Goal: Information Seeking & Learning: Learn about a topic

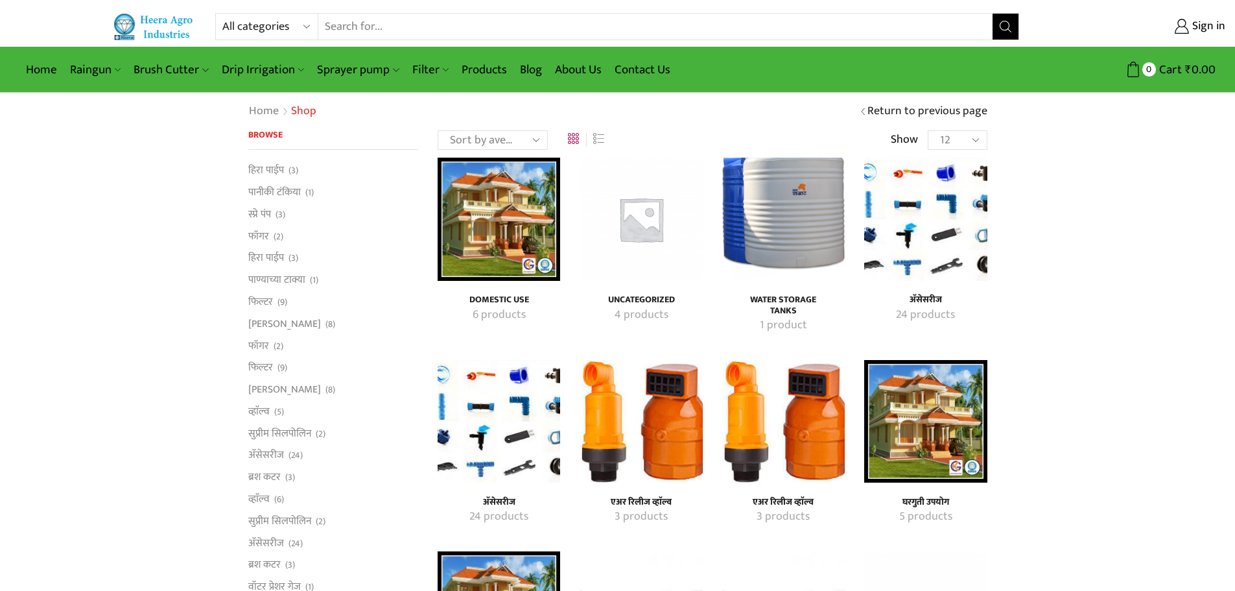
click at [786, 207] on img "Visit product category Water Storage Tanks" at bounding box center [783, 219] width 123 height 123
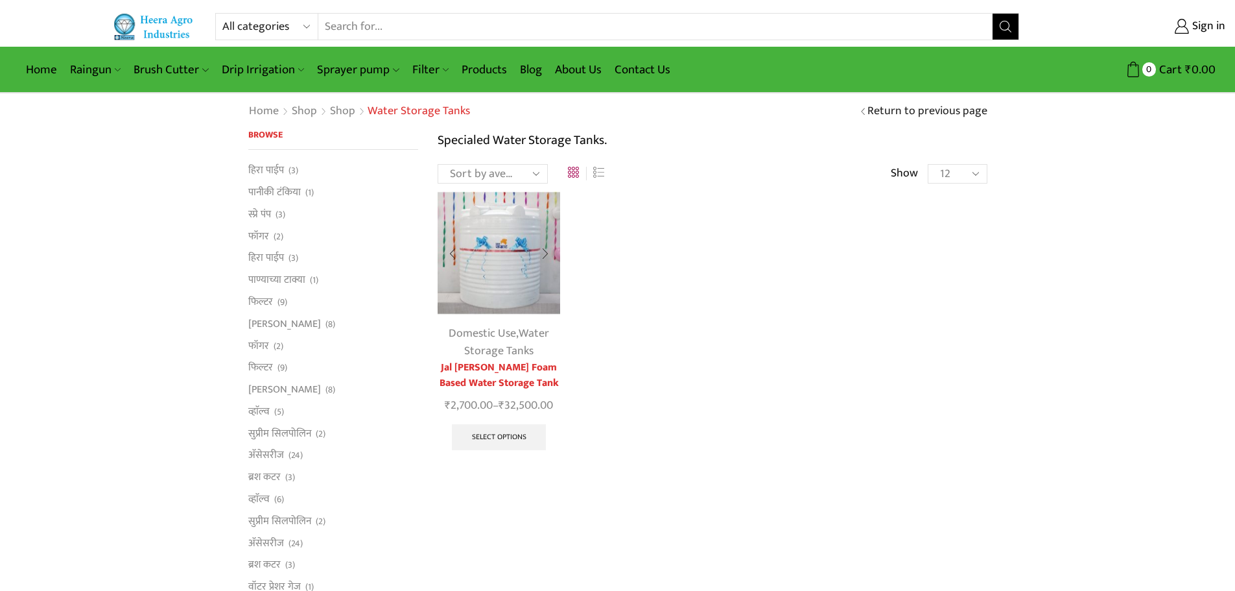
click at [492, 307] on img at bounding box center [499, 252] width 123 height 123
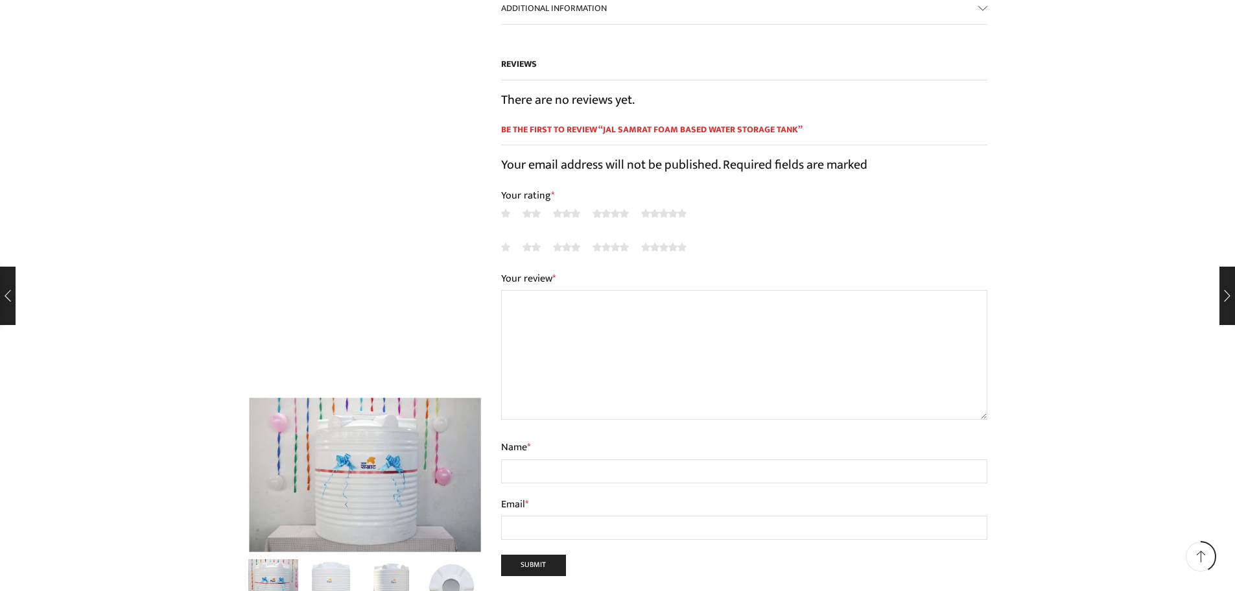
scroll to position [1037, 0]
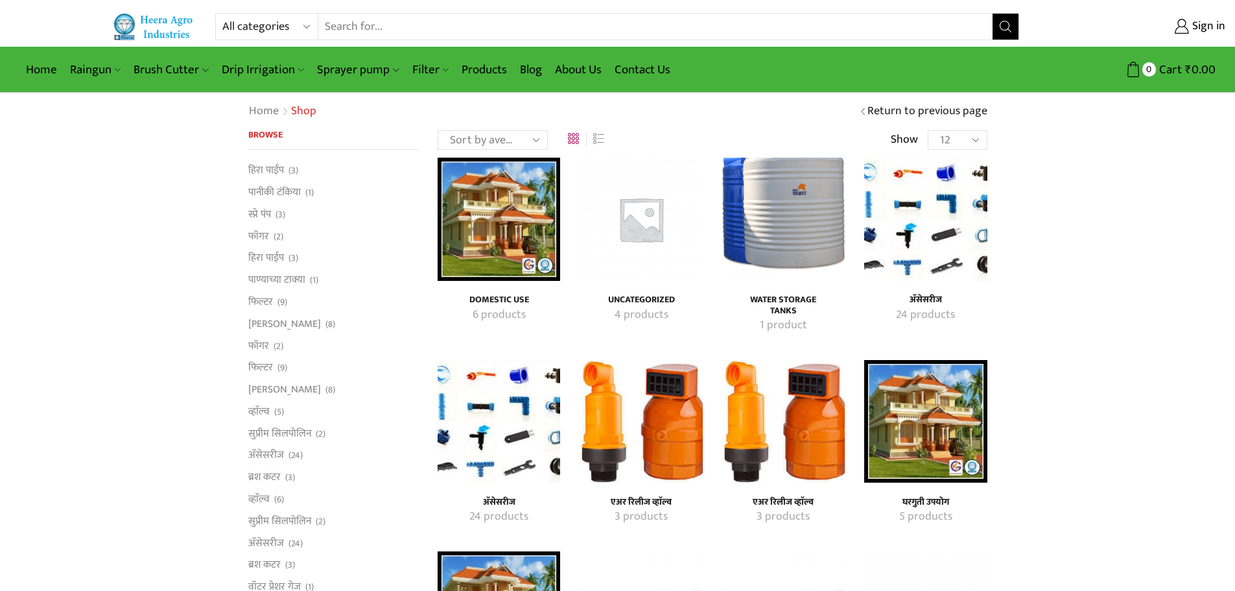
click at [503, 204] on img "Visit product category Domestic Use" at bounding box center [499, 219] width 123 height 123
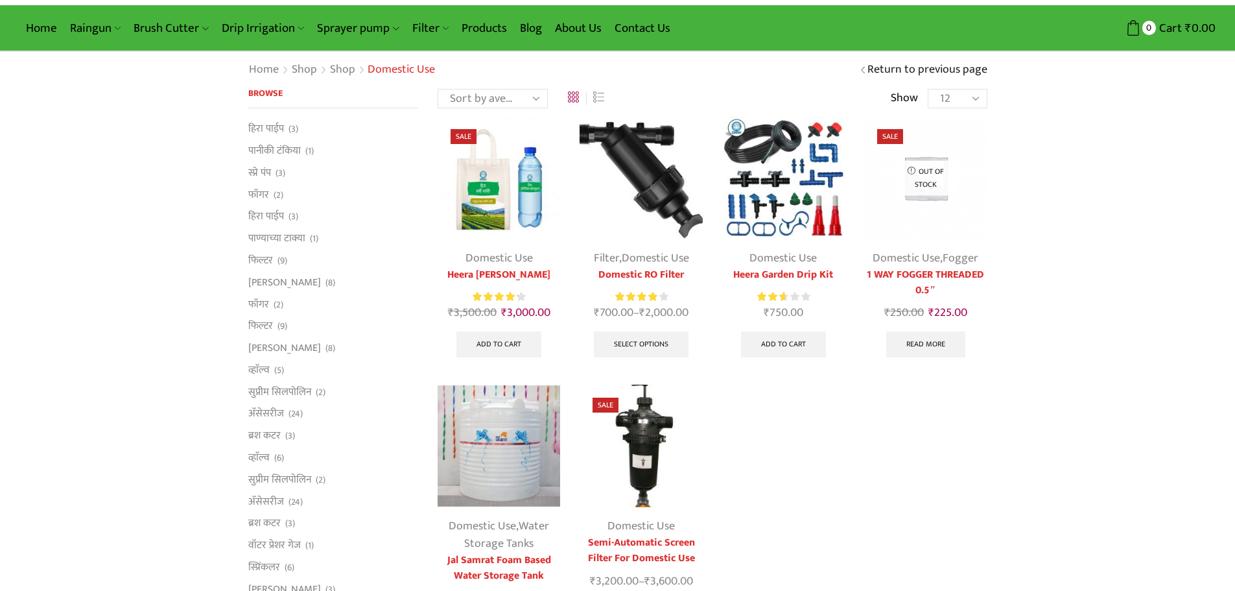
scroll to position [194, 0]
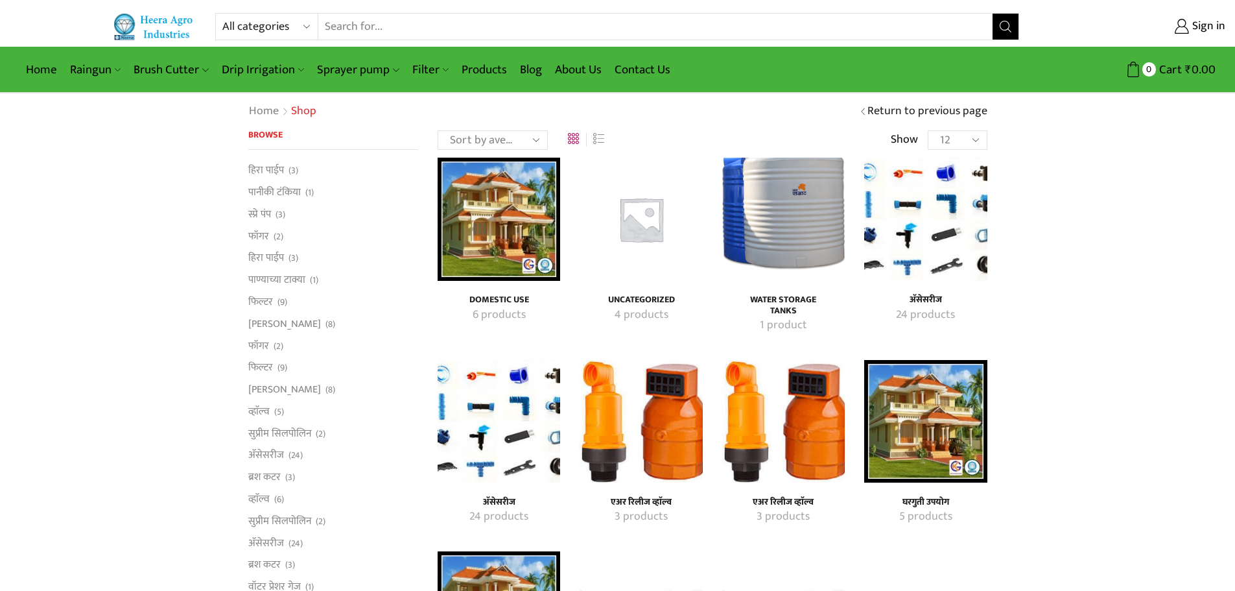
click at [950, 251] on img "Visit product category अ‍ॅसेसरीज" at bounding box center [925, 219] width 123 height 123
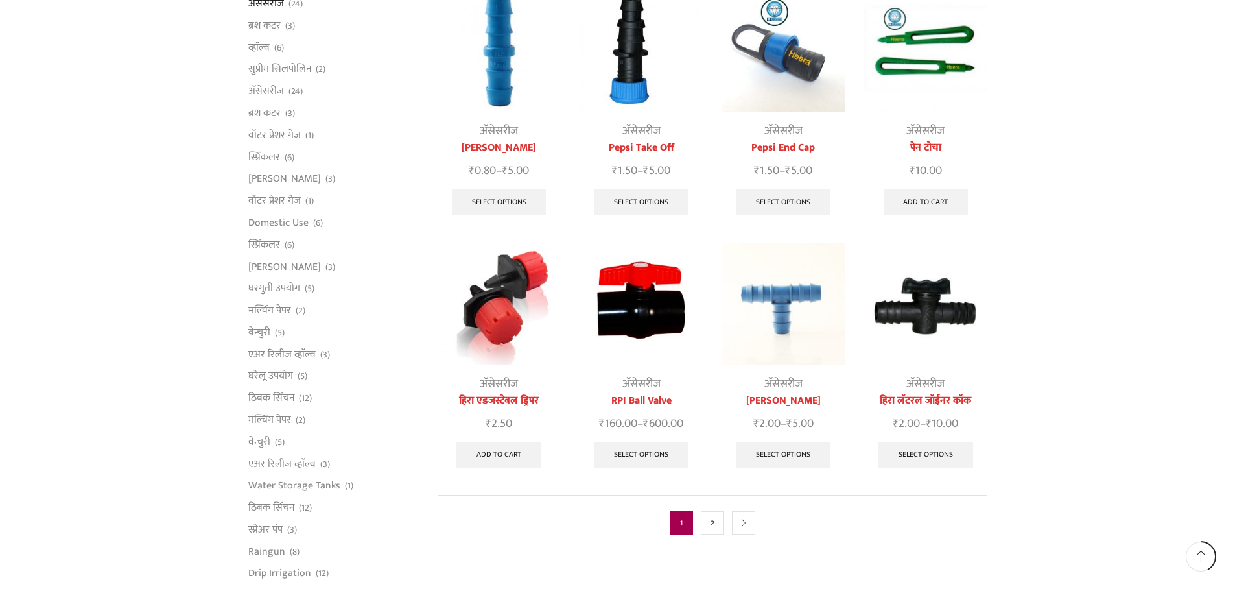
scroll to position [454, 0]
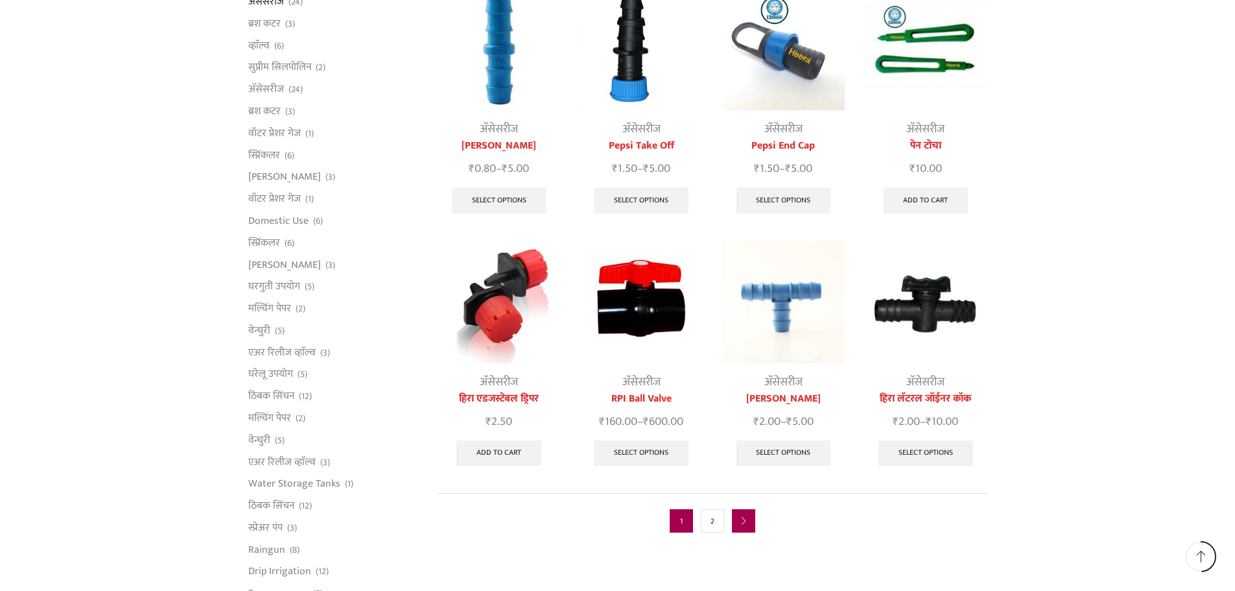
click at [741, 511] on link "next" at bounding box center [743, 520] width 23 height 23
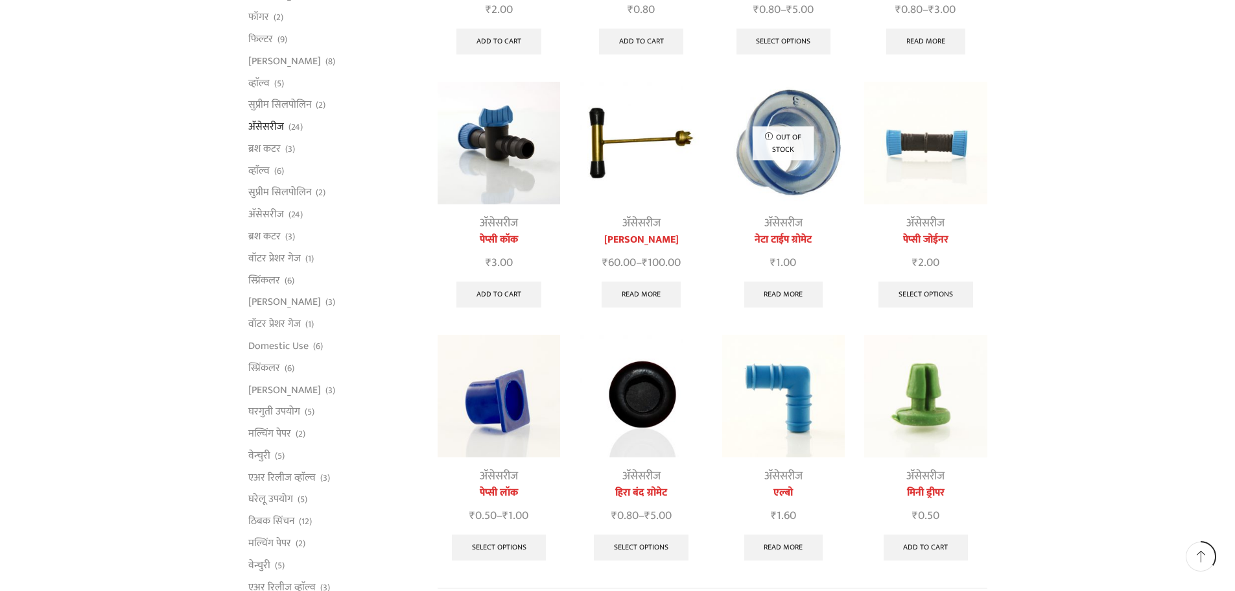
scroll to position [324, 0]
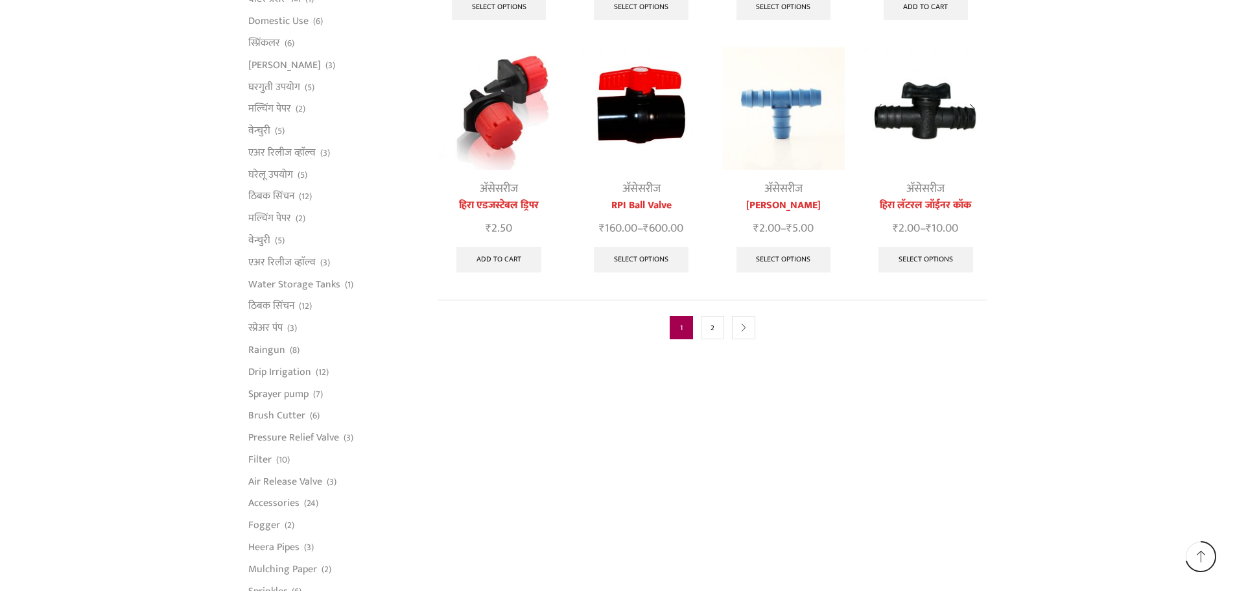
scroll to position [648, 0]
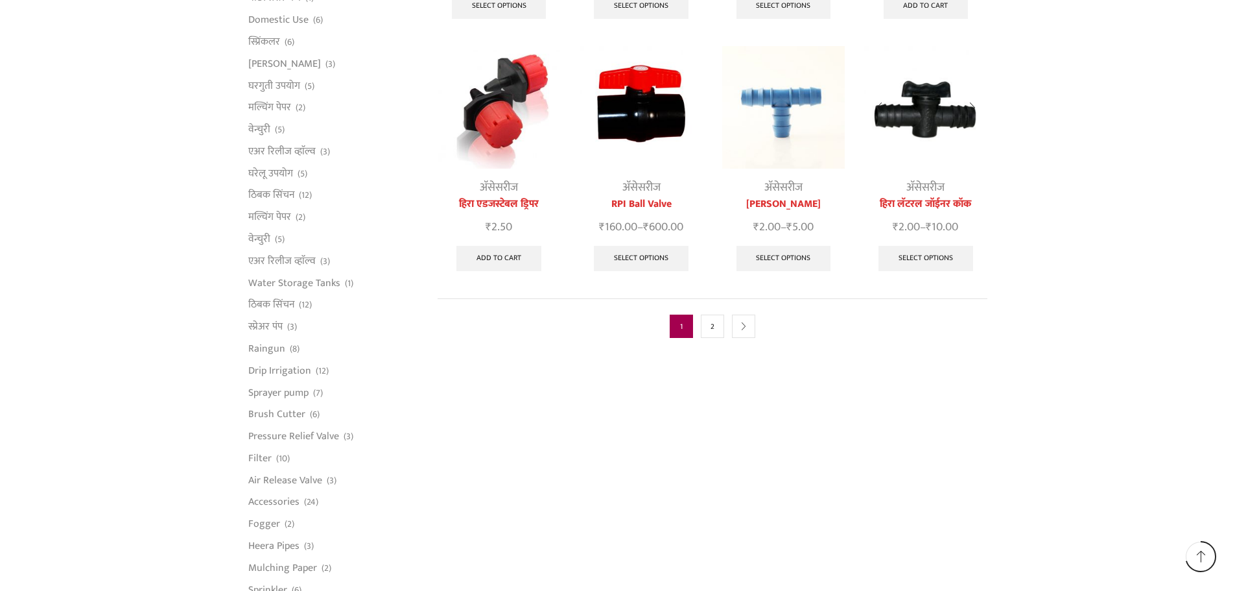
drag, startPoint x: 926, startPoint y: 193, endPoint x: 902, endPoint y: 190, distance: 24.8
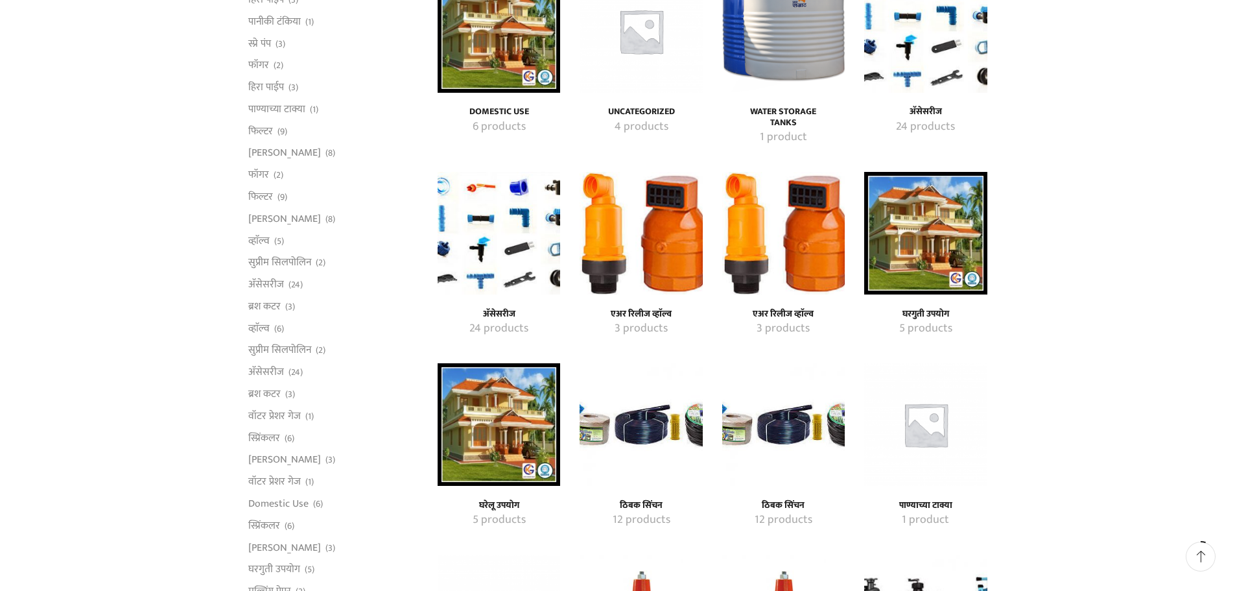
scroll to position [194, 0]
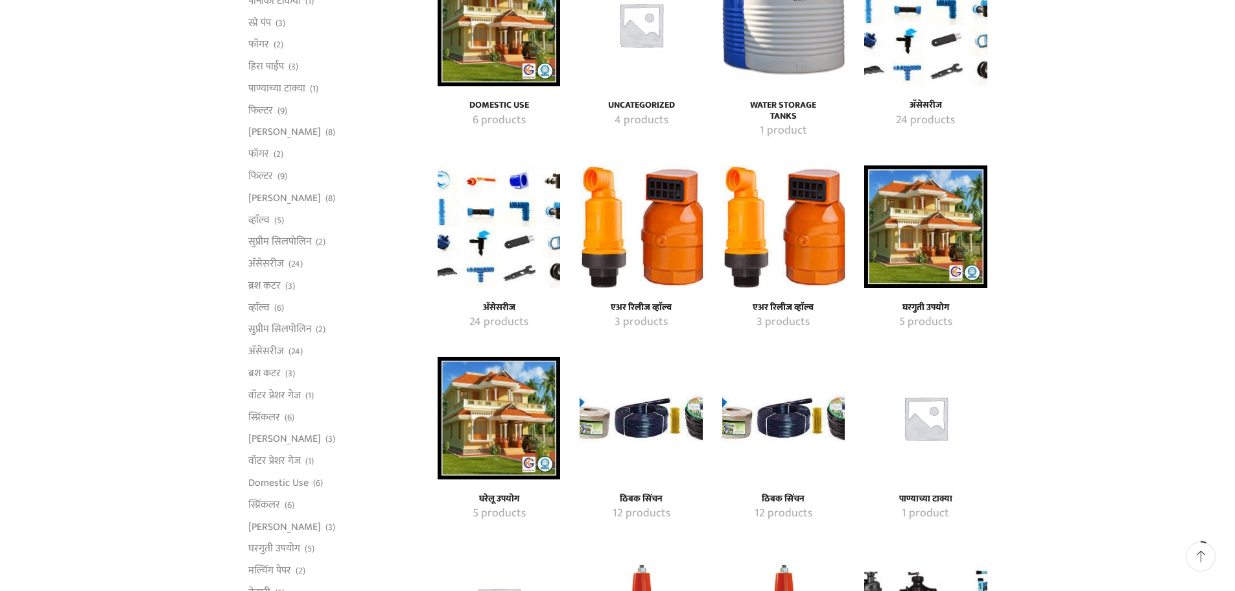
click at [675, 235] on img "Visit product category एअर रिलीज व्हाॅल्व" at bounding box center [641, 226] width 123 height 123
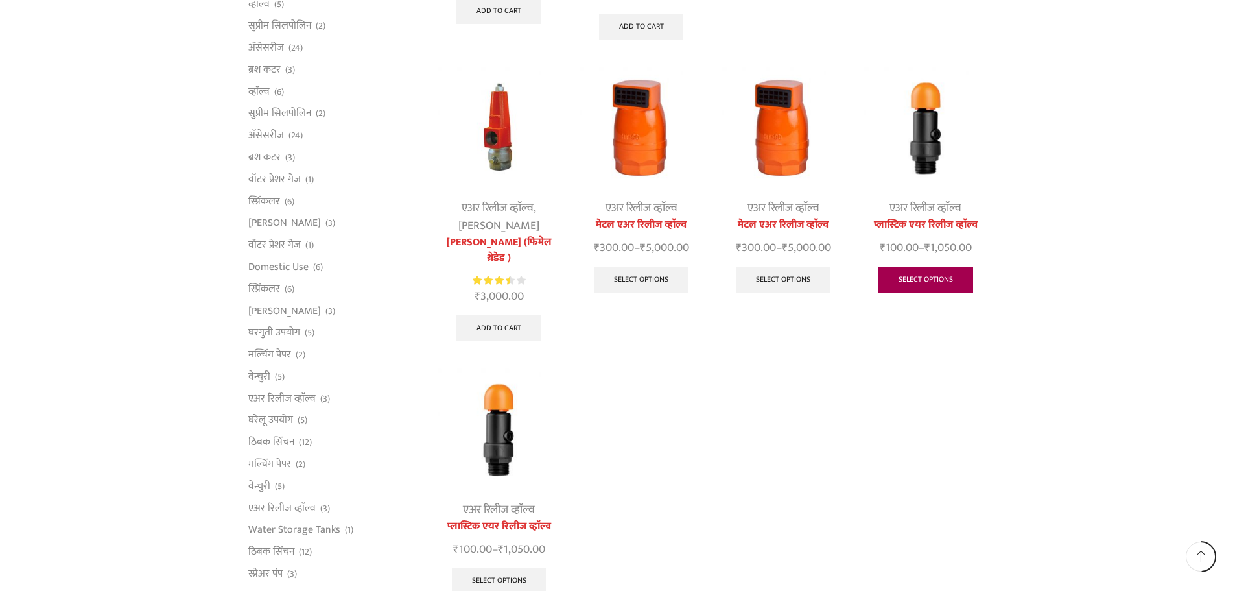
scroll to position [454, 0]
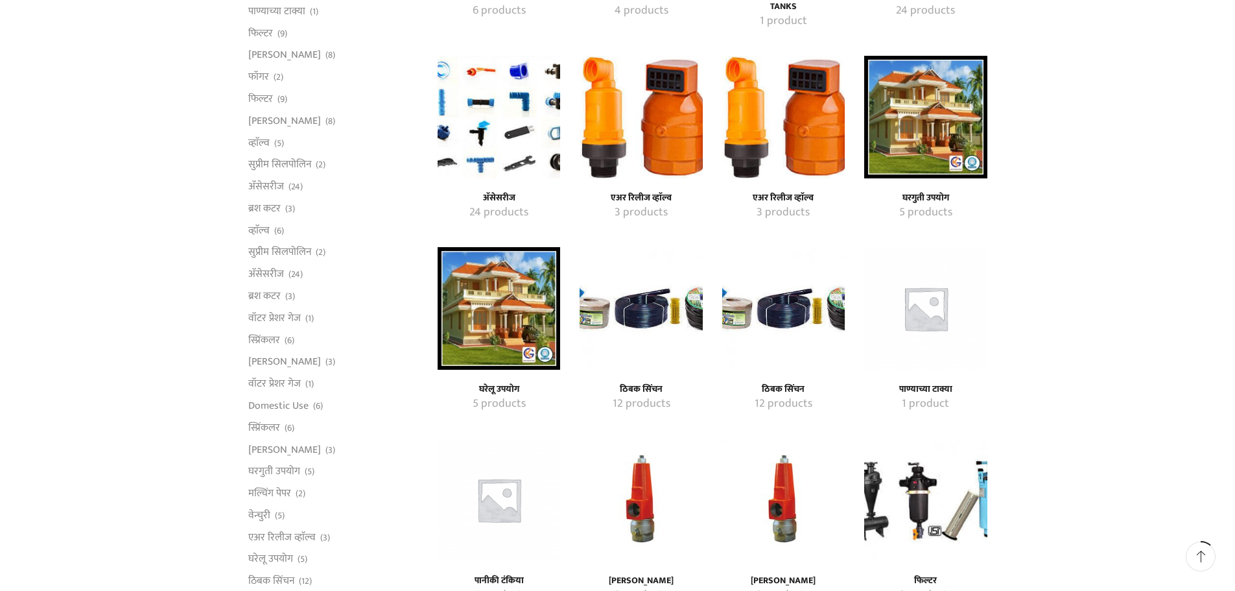
scroll to position [259, 0]
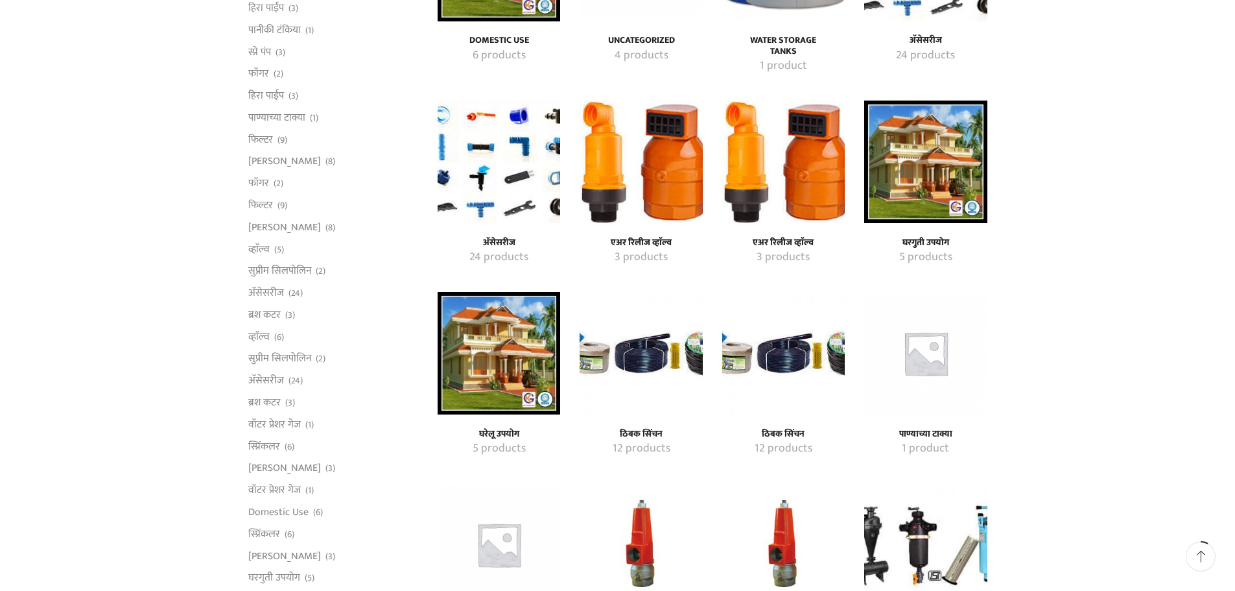
click at [501, 366] on img "Visit product category घरेलू उपयोग" at bounding box center [499, 353] width 123 height 123
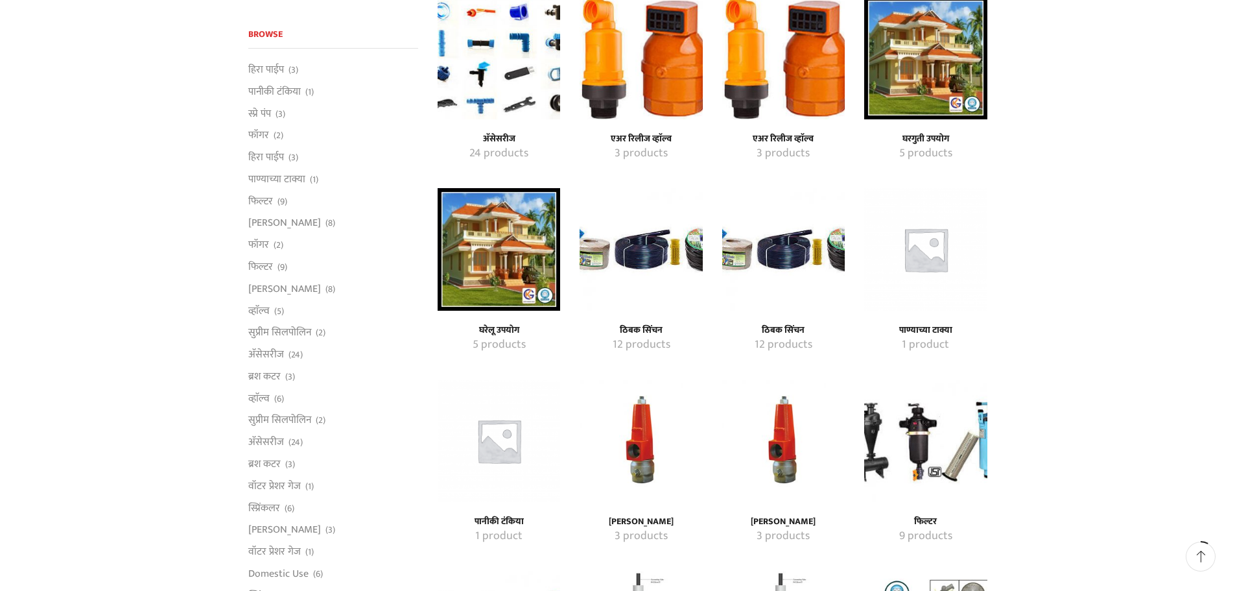
scroll to position [389, 0]
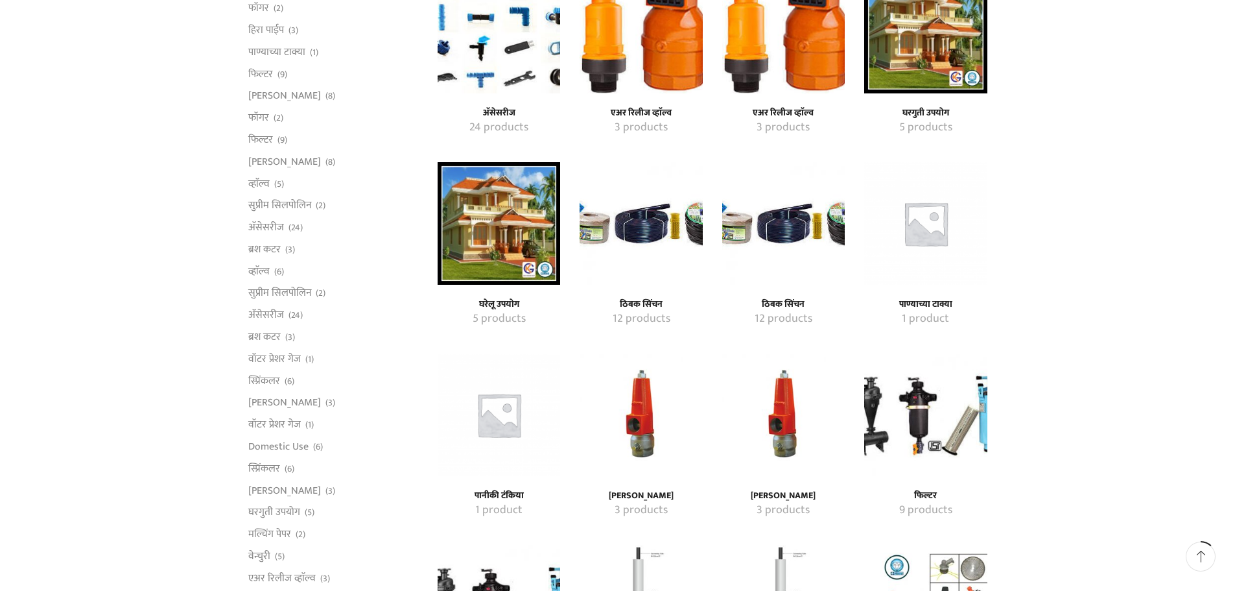
click at [636, 226] on img "Visit product category ठिबक सिंचन" at bounding box center [641, 223] width 123 height 123
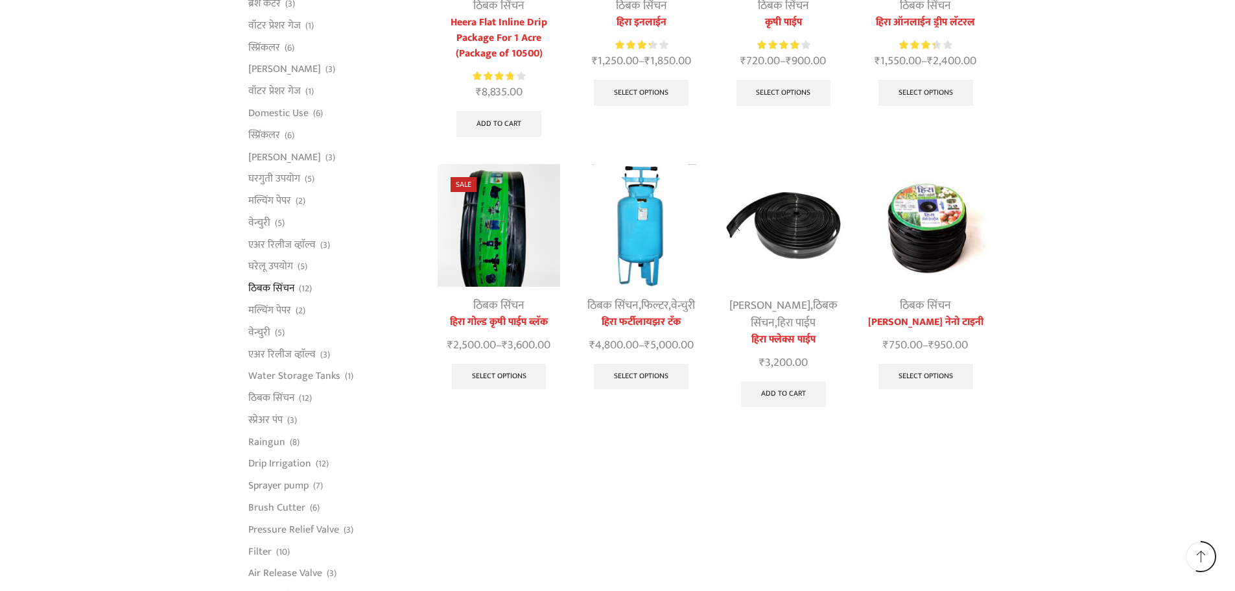
scroll to position [583, 0]
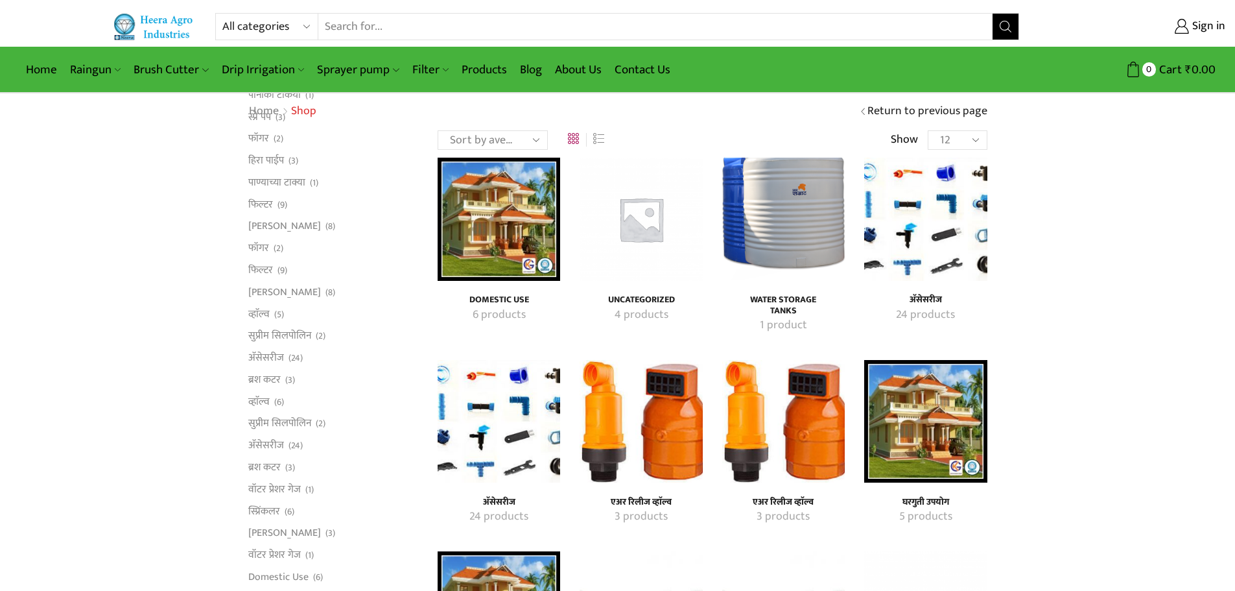
scroll to position [389, 0]
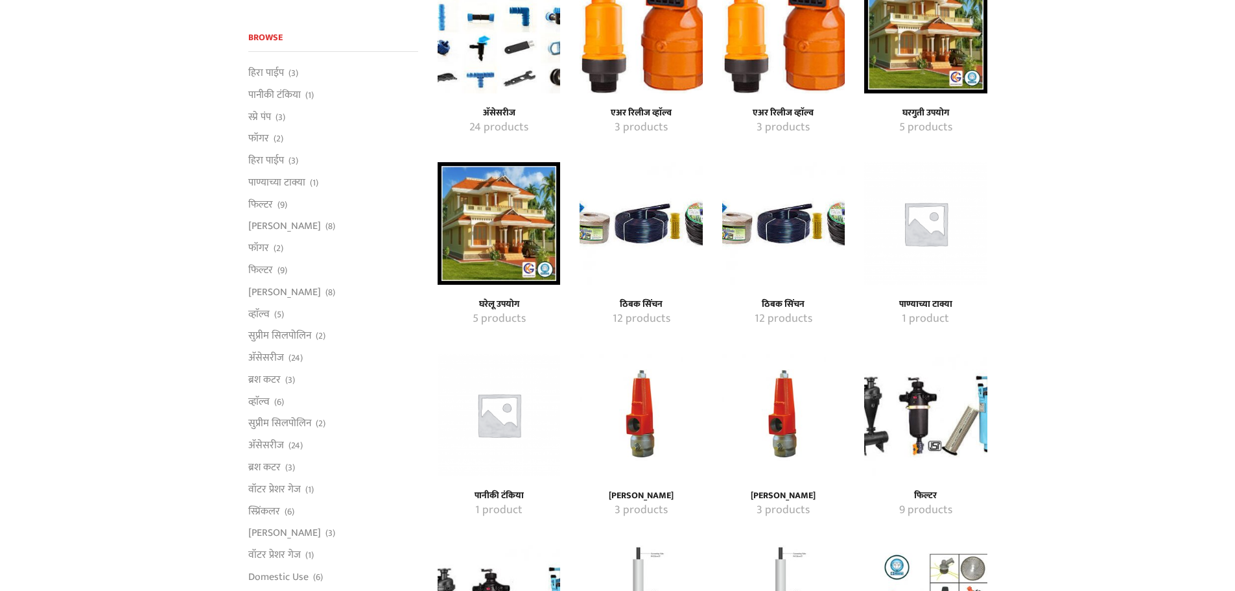
click at [768, 229] on img "Visit product category ठिबक सिंचन" at bounding box center [783, 223] width 123 height 123
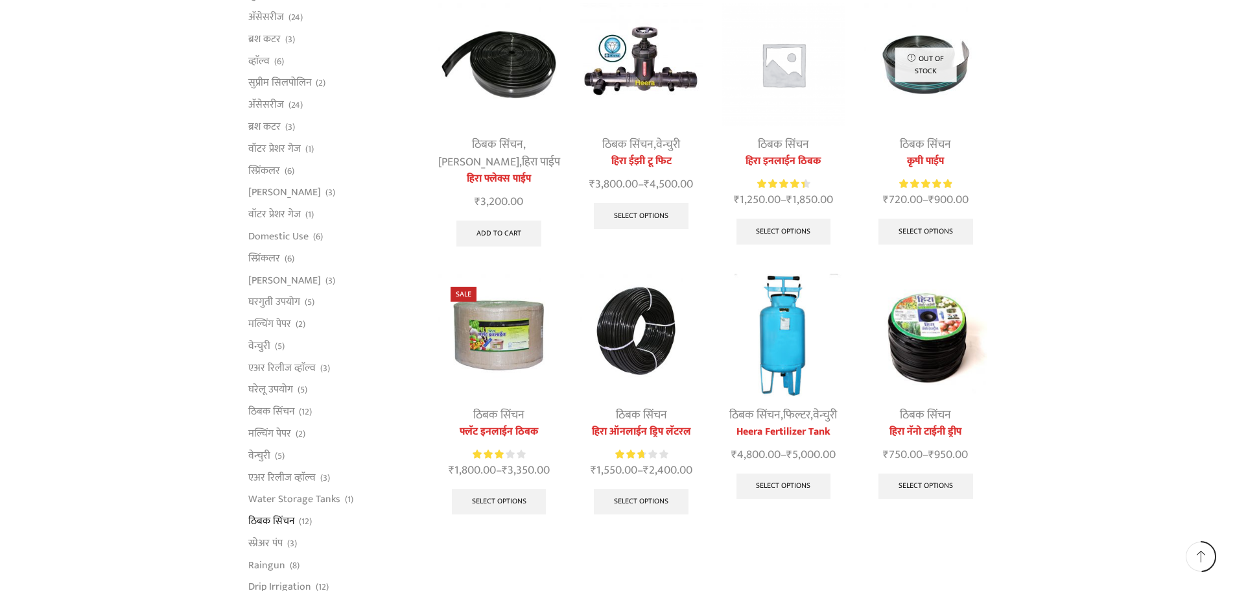
scroll to position [454, 0]
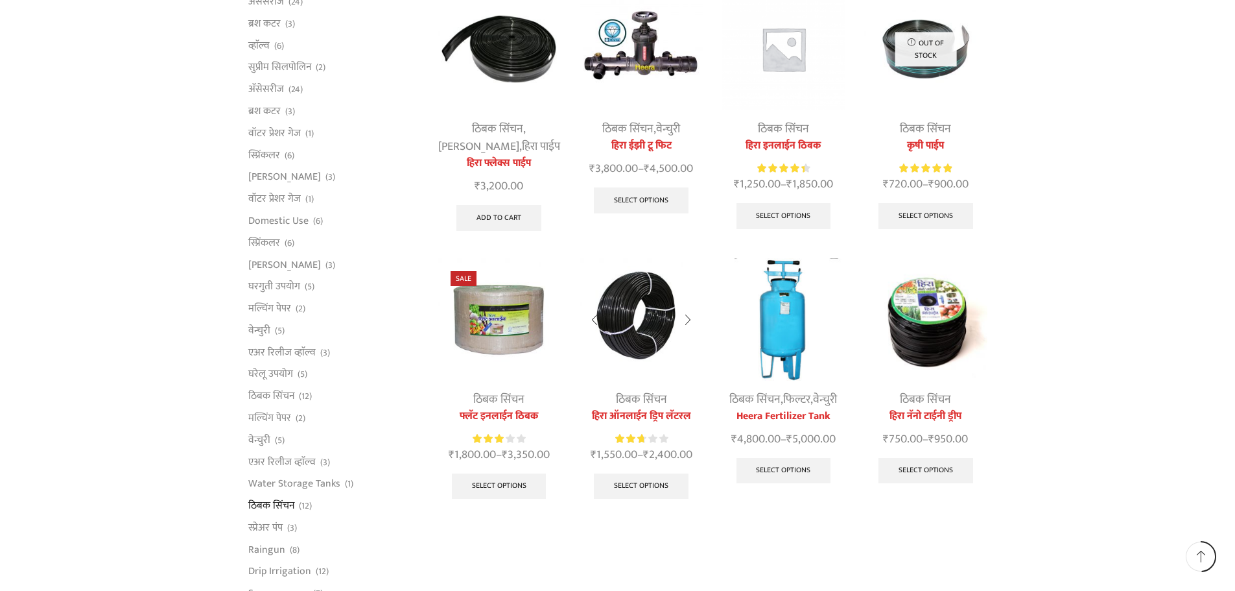
click at [639, 301] on img at bounding box center [641, 319] width 123 height 123
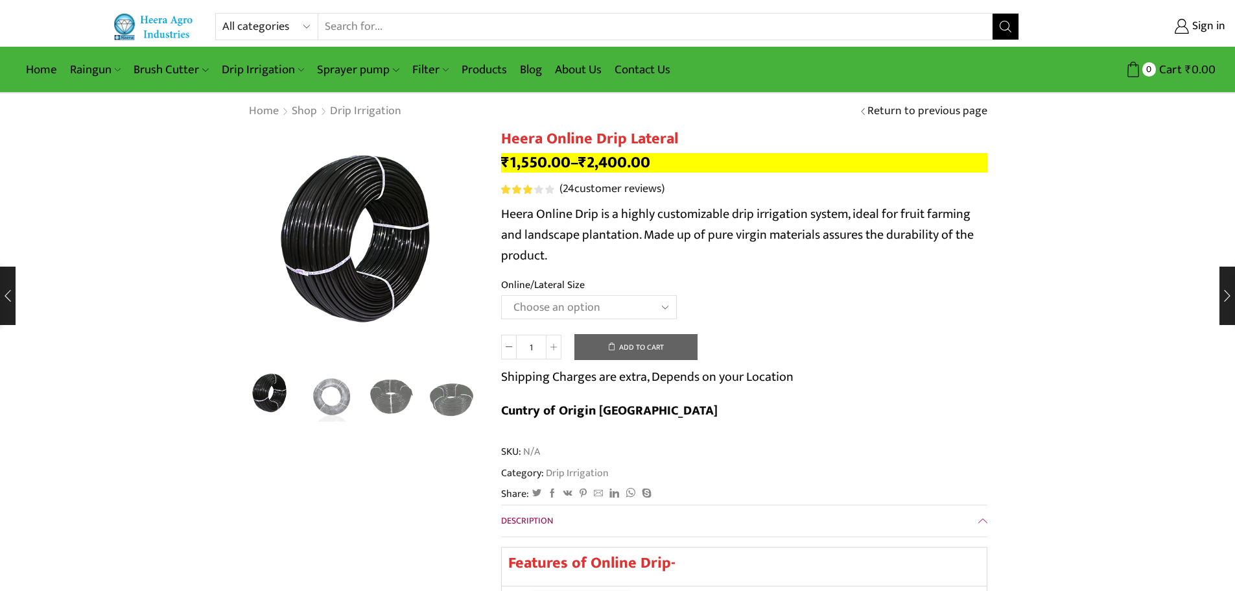
click at [673, 307] on select "Choose an option Heera Online 16MM Heera Online GOLD 16MM Heera Online 12MM Hee…" at bounding box center [589, 307] width 176 height 24
click at [501, 295] on select "Choose an option Heera Online 16MM Heera Online GOLD 16MM Heera Online 12MM Hee…" at bounding box center [589, 307] width 176 height 24
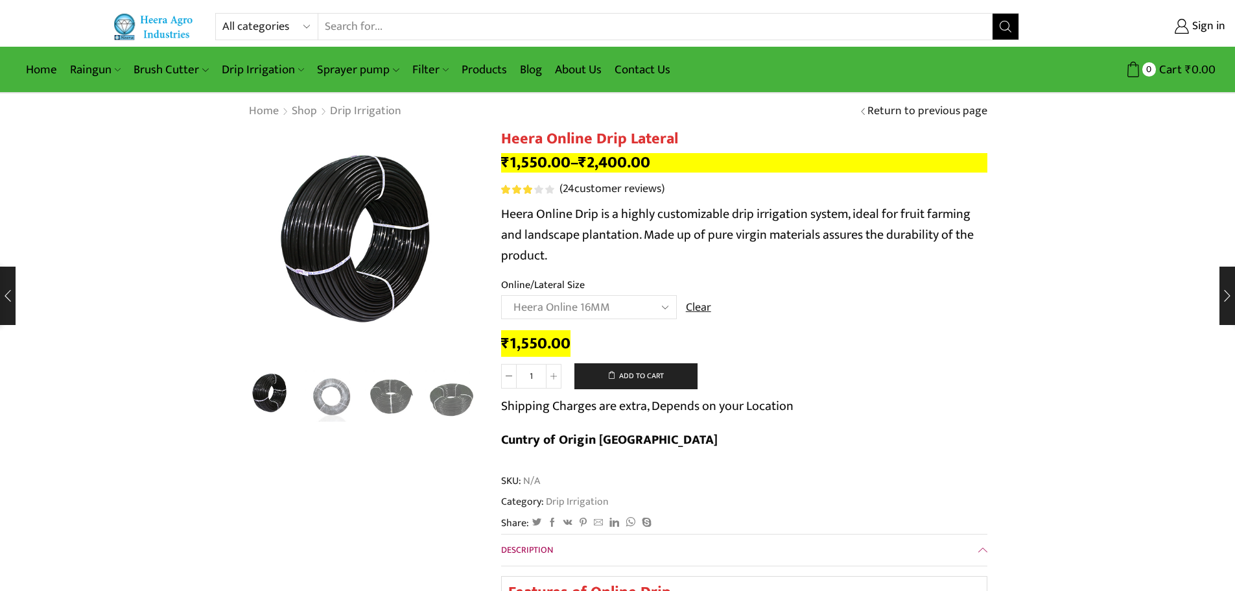
click at [658, 308] on select "Choose an option Heera Online 16MM Heera Online GOLD 16MM Heera Online 12MM Hee…" at bounding box center [589, 307] width 176 height 24
click at [501, 295] on select "Choose an option Heera Online 16MM Heera Online GOLD 16MM Heera Online 12MM Hee…" at bounding box center [589, 307] width 176 height 24
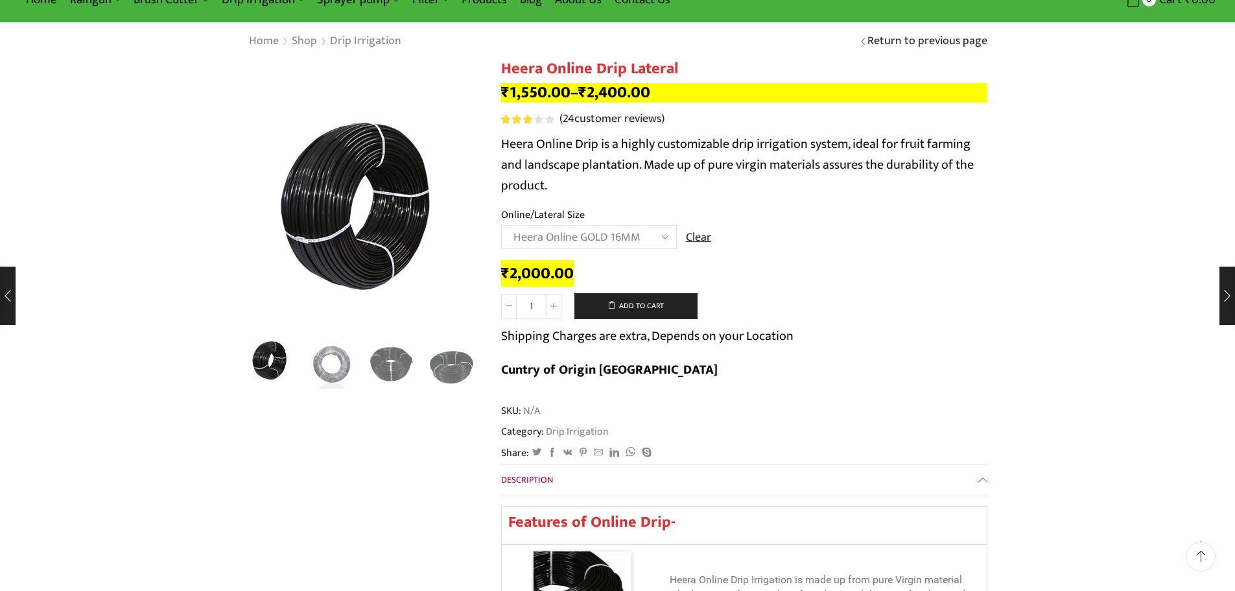
scroll to position [65, 0]
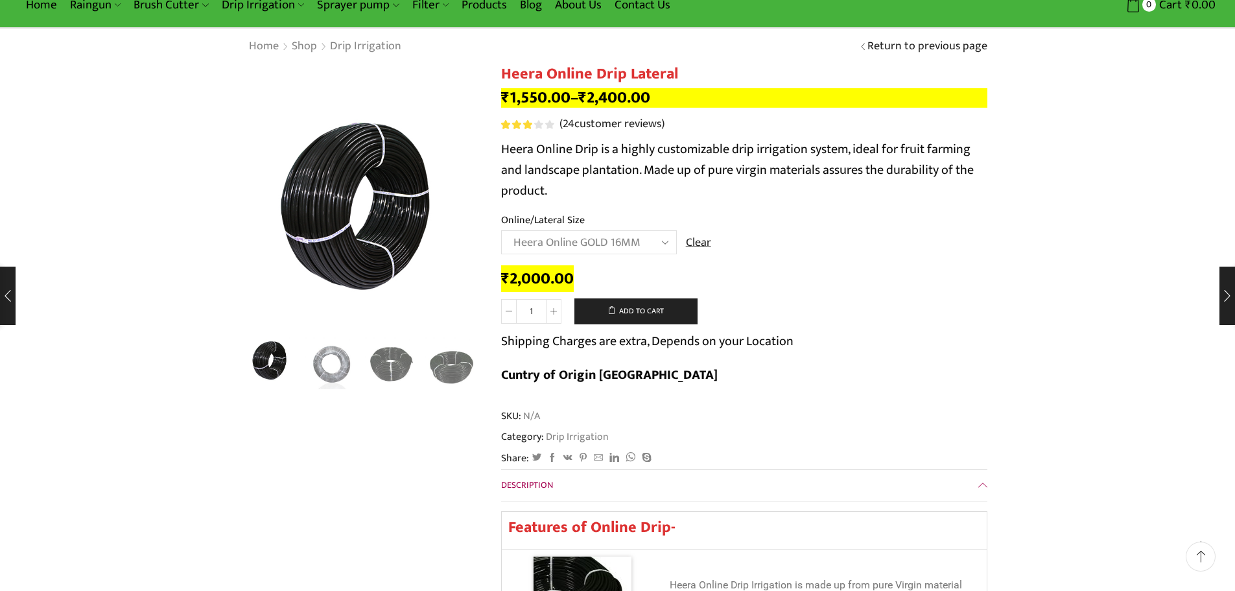
click at [633, 241] on select "Choose an option Heera Online 16MM Heera Online GOLD 16MM Heera Online 12MM Hee…" at bounding box center [589, 242] width 176 height 24
click at [501, 230] on select "Choose an option Heera Online 16MM Heera Online GOLD 16MM Heera Online 12MM Hee…" at bounding box center [589, 242] width 176 height 24
click at [780, 298] on div "₹ 2,000.00 Heera Online Drip Lateral quantity 1 Add to cart Shipping Charges ar…" at bounding box center [744, 332] width 486 height 132
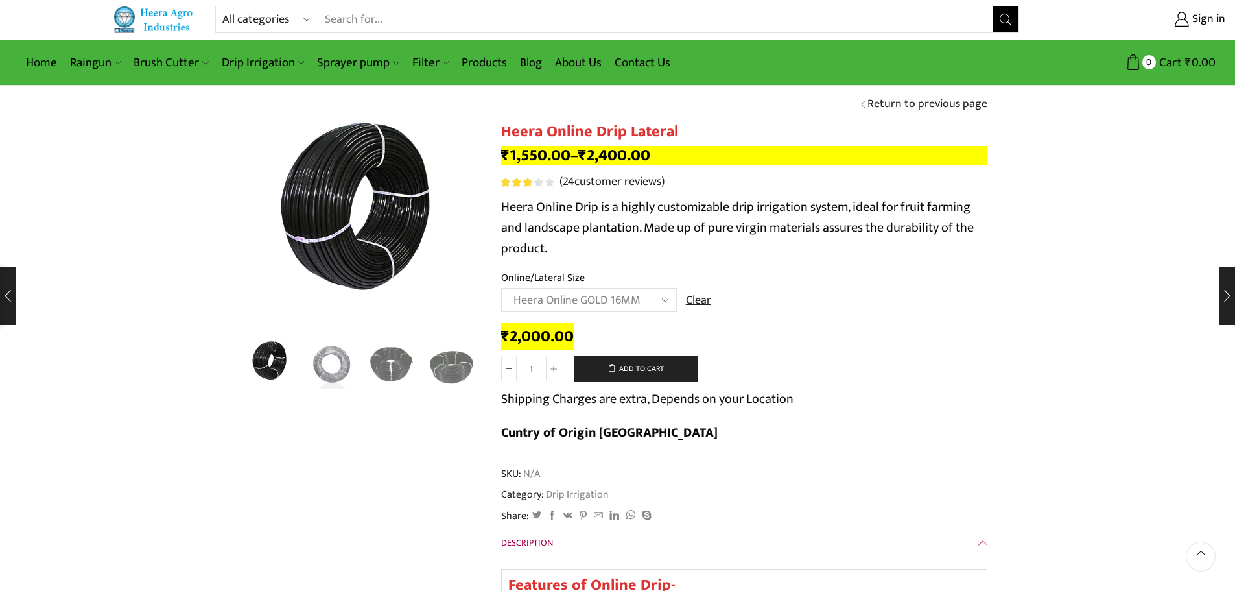
scroll to position [0, 0]
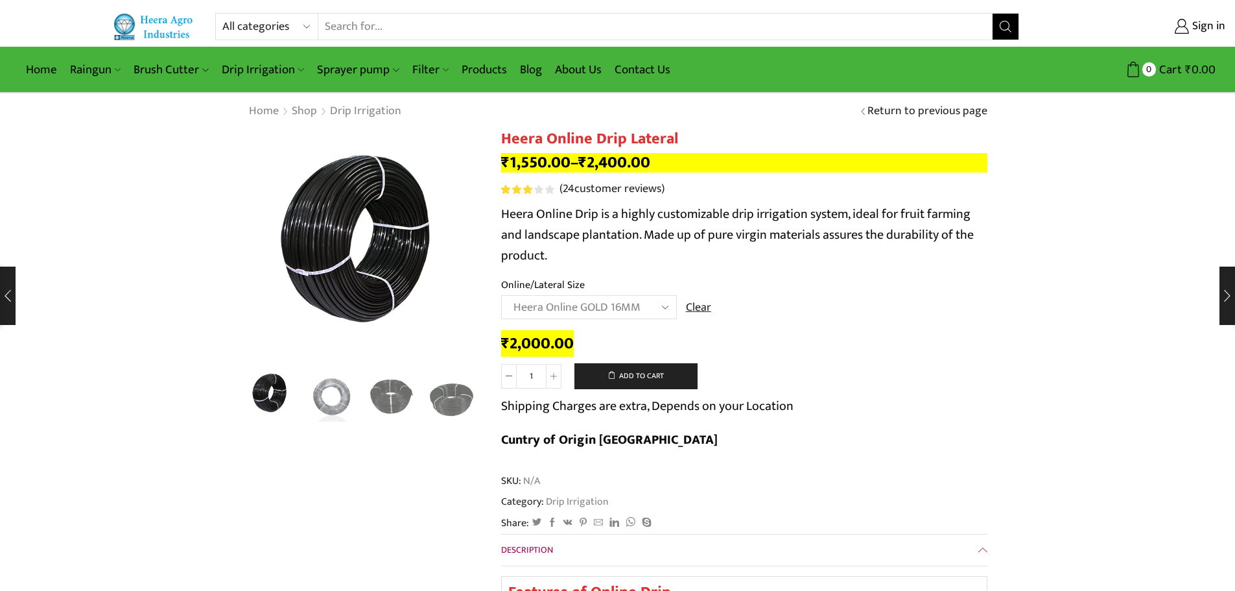
click at [648, 309] on select "Choose an option Heera Online 16MM Heera Online GOLD 16MM Heera Online 12MM Hee…" at bounding box center [589, 307] width 176 height 24
click at [501, 295] on select "Choose an option Heera Online 16MM Heera Online GOLD 16MM Heera Online 12MM Hee…" at bounding box center [589, 307] width 176 height 24
click at [650, 305] on select "Choose an option Heera Online 16MM Heera Online GOLD 16MM Heera Online 12MM Hee…" at bounding box center [589, 307] width 176 height 24
click at [501, 295] on select "Choose an option Heera Online 16MM Heera Online GOLD 16MM Heera Online 12MM Hee…" at bounding box center [589, 307] width 176 height 24
click at [657, 312] on select "Choose an option Heera Online 16MM Heera Online GOLD 16MM Heera Online 12MM Hee…" at bounding box center [589, 307] width 176 height 24
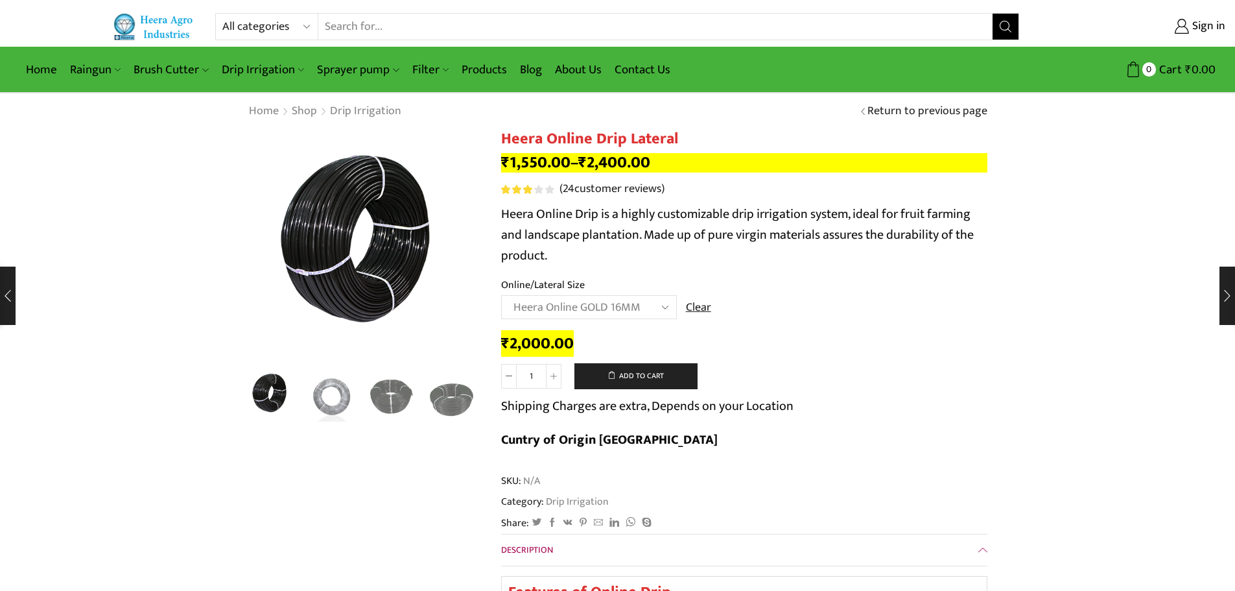
click at [501, 295] on select "Choose an option Heera Online 16MM Heera Online GOLD 16MM Heera Online 12MM Hee…" at bounding box center [589, 307] width 176 height 24
click at [631, 307] on select "Choose an option Heera Online 16MM Heera Online GOLD 16MM Heera Online 12MM Hee…" at bounding box center [589, 307] width 176 height 24
click at [501, 295] on select "Choose an option Heera Online 16MM Heera Online GOLD 16MM Heera Online 12MM Hee…" at bounding box center [589, 307] width 176 height 24
select select "Heera Online GOLD 20MM"
click at [734, 336] on div "₹ 2,000.00" at bounding box center [744, 344] width 486 height 20
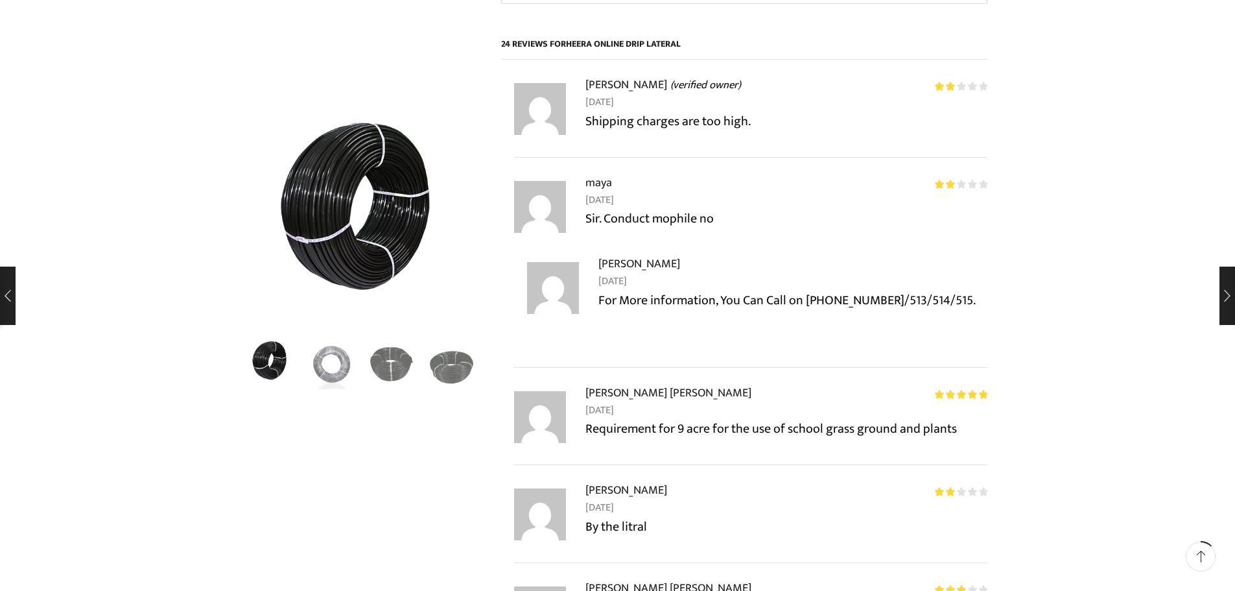
scroll to position [1366, 0]
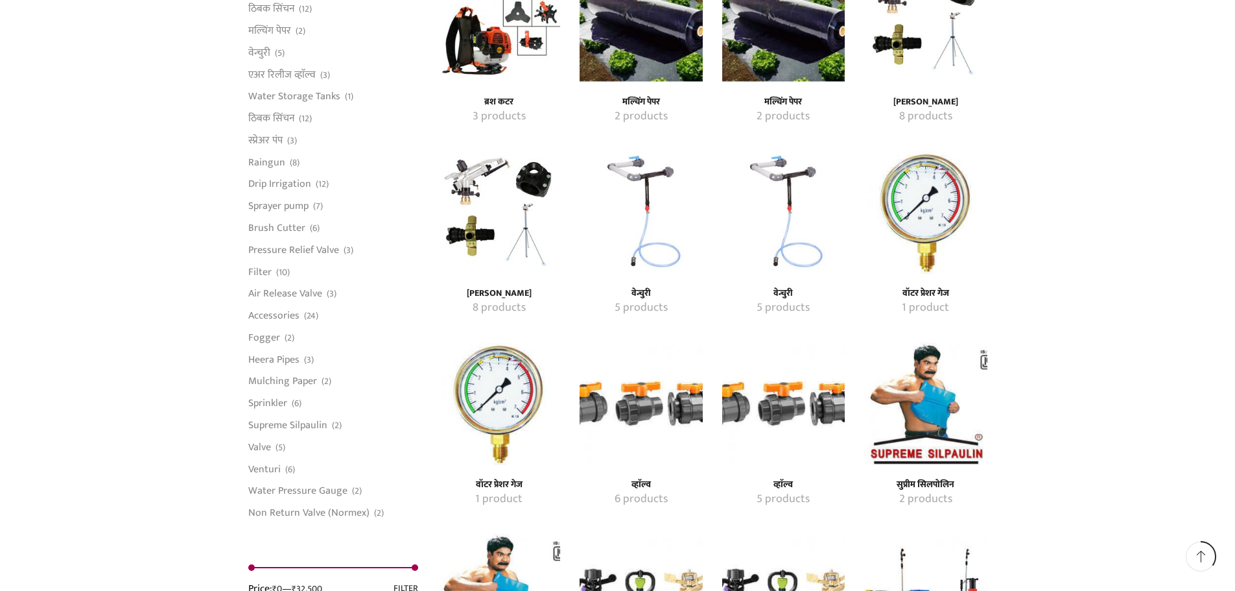
scroll to position [1167, 0]
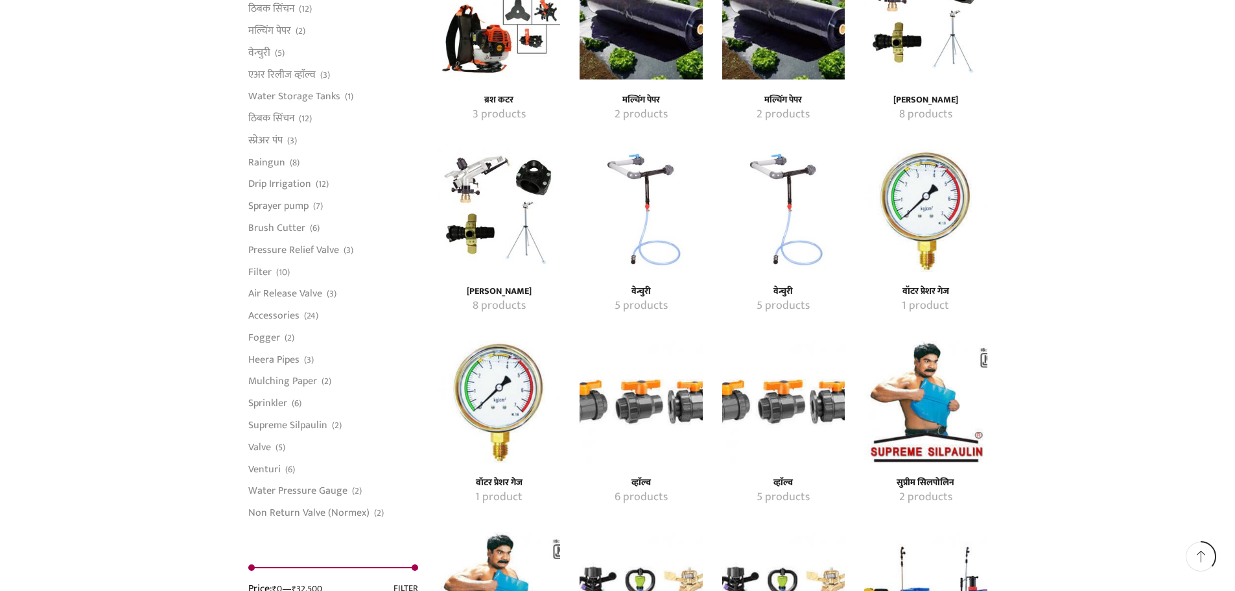
click at [652, 167] on img "Visit product category वेन्चुरी" at bounding box center [641, 210] width 123 height 123
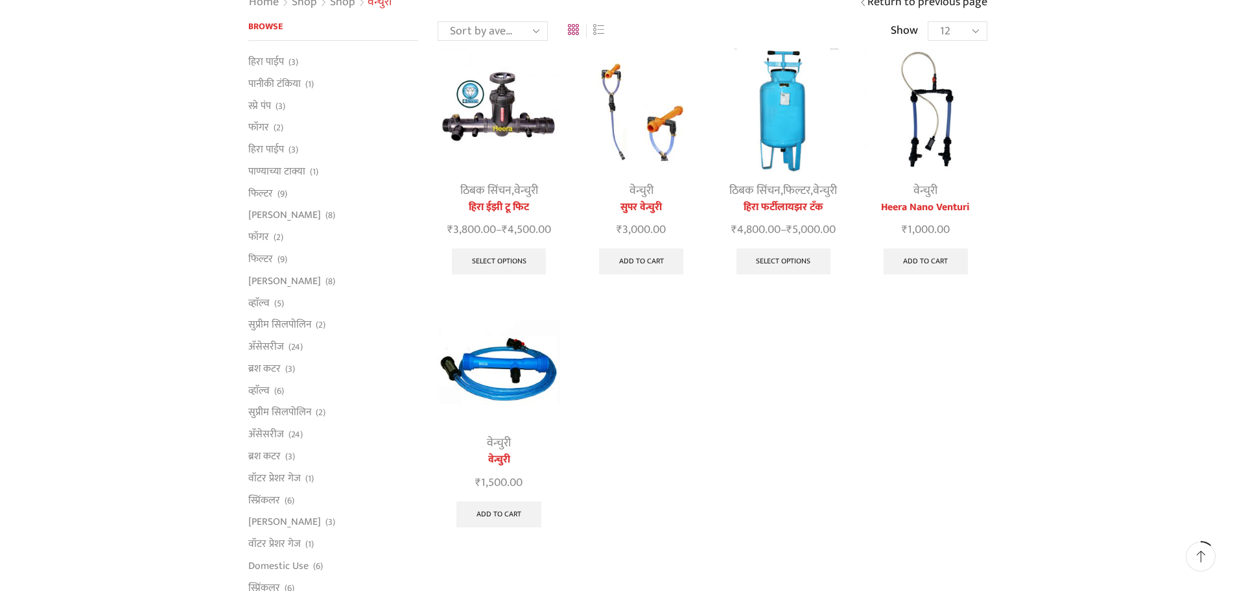
scroll to position [130, 0]
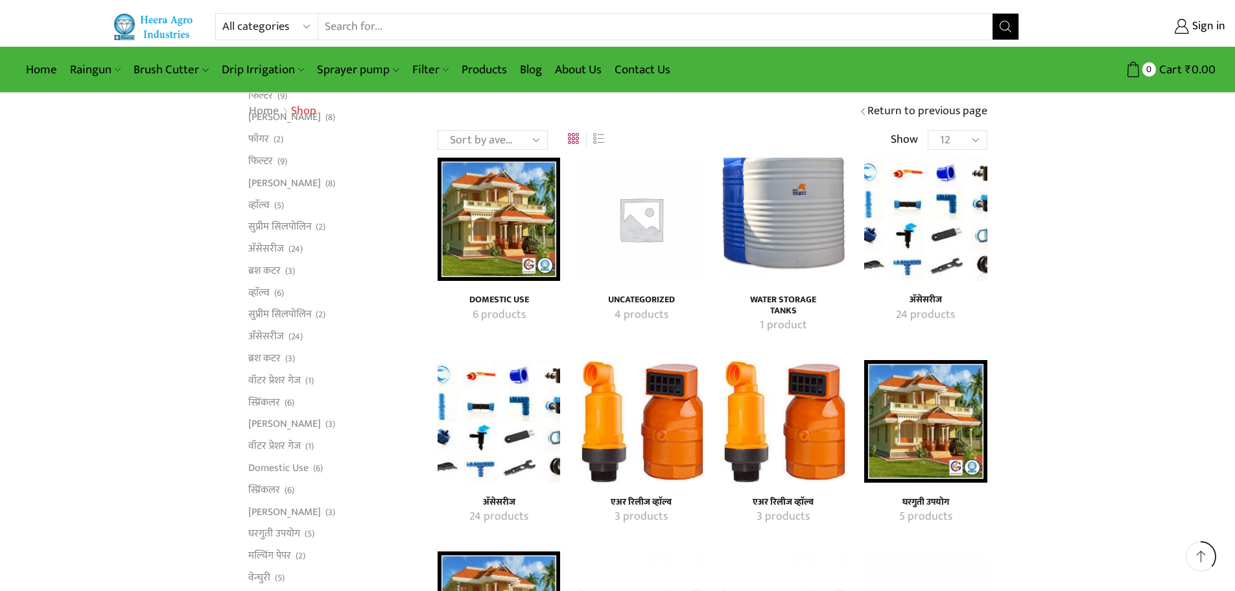
scroll to position [1167, 0]
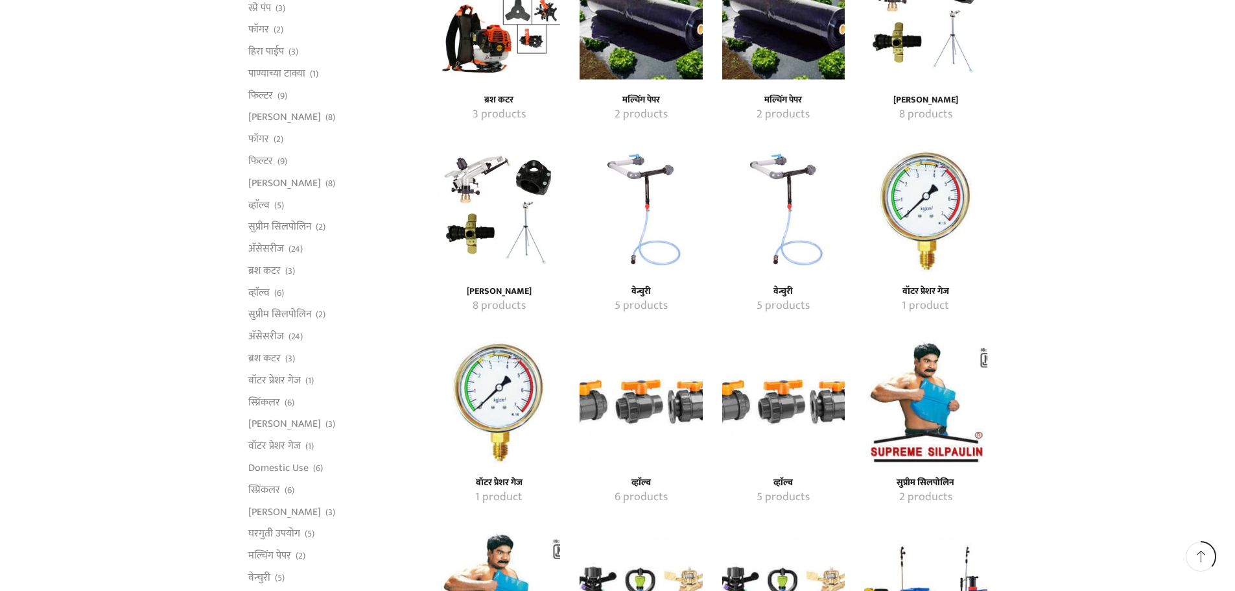
click at [791, 177] on img "Visit product category वेन्चुरी" at bounding box center [783, 210] width 123 height 123
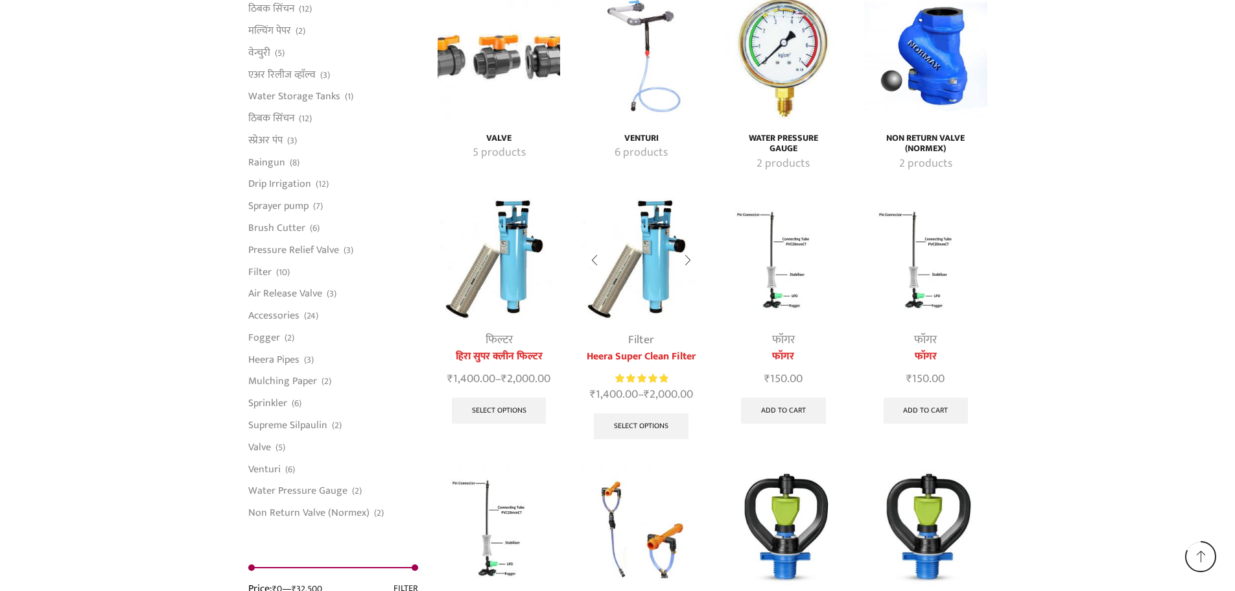
scroll to position [2723, 0]
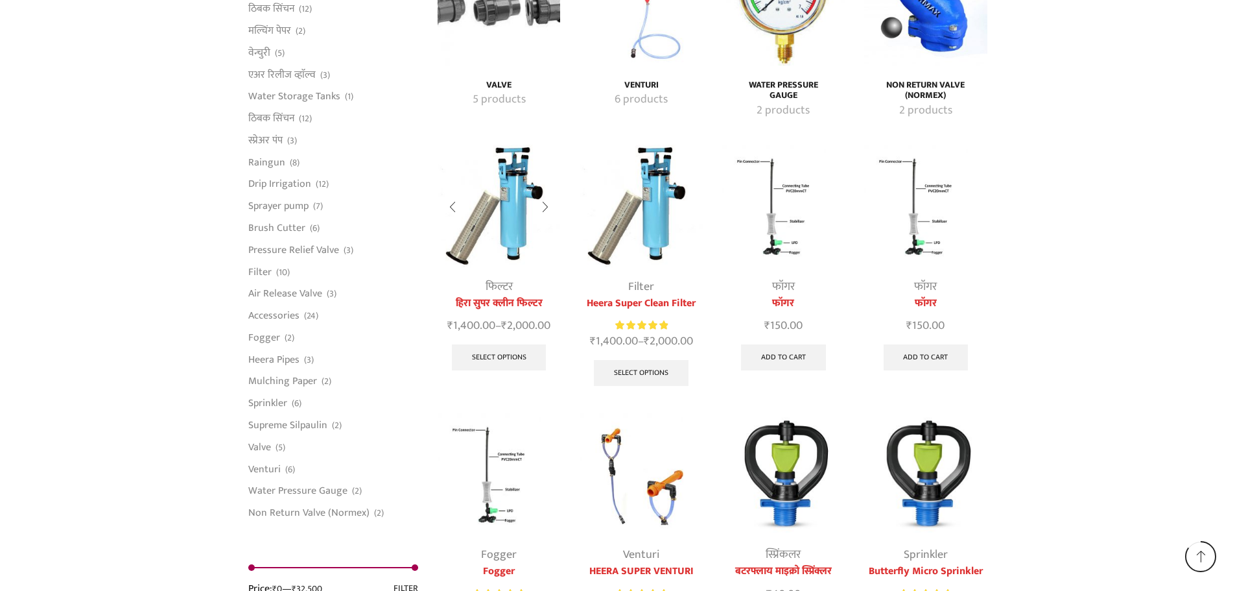
click at [519, 209] on img at bounding box center [499, 206] width 123 height 123
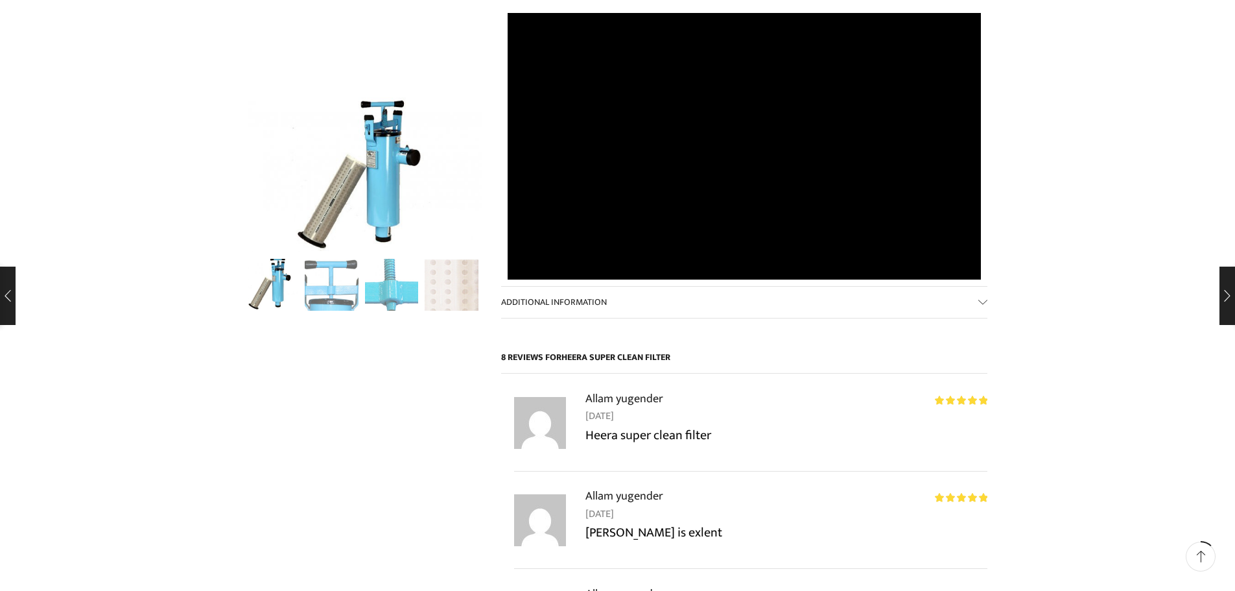
scroll to position [713, 0]
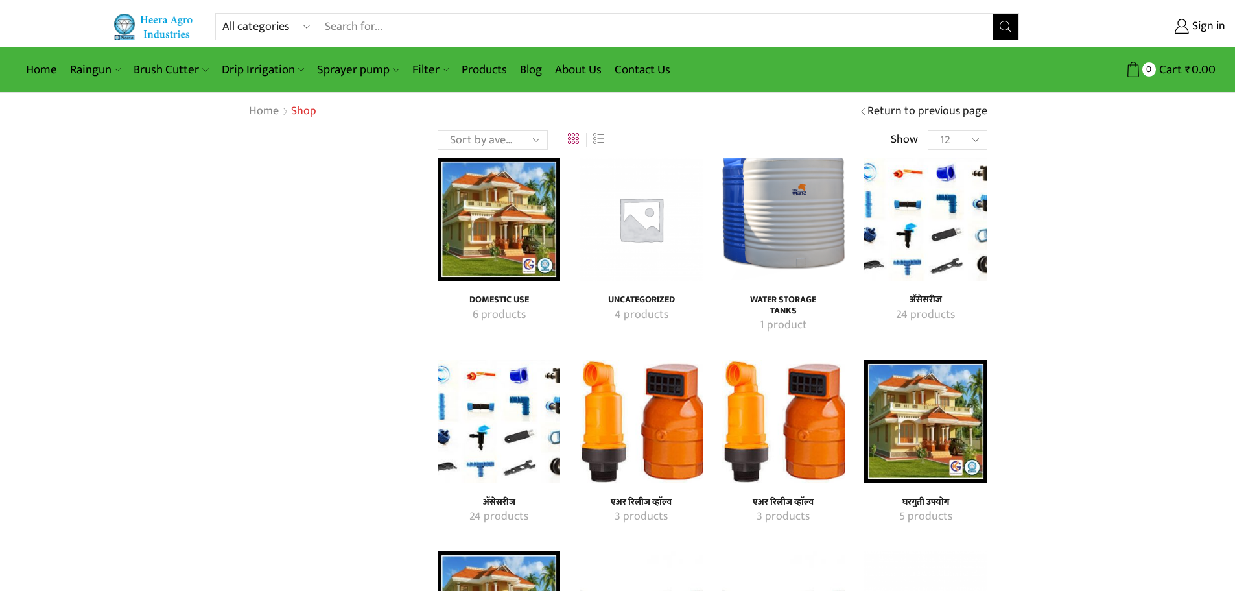
scroll to position [2733, 0]
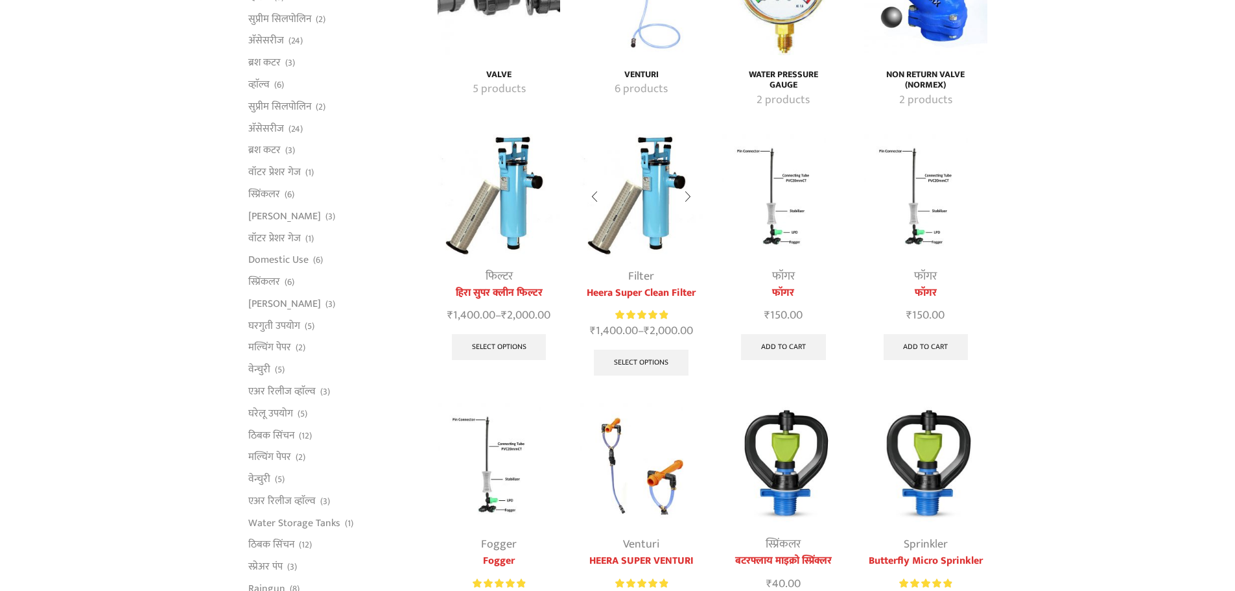
click at [650, 189] on img at bounding box center [641, 195] width 123 height 123
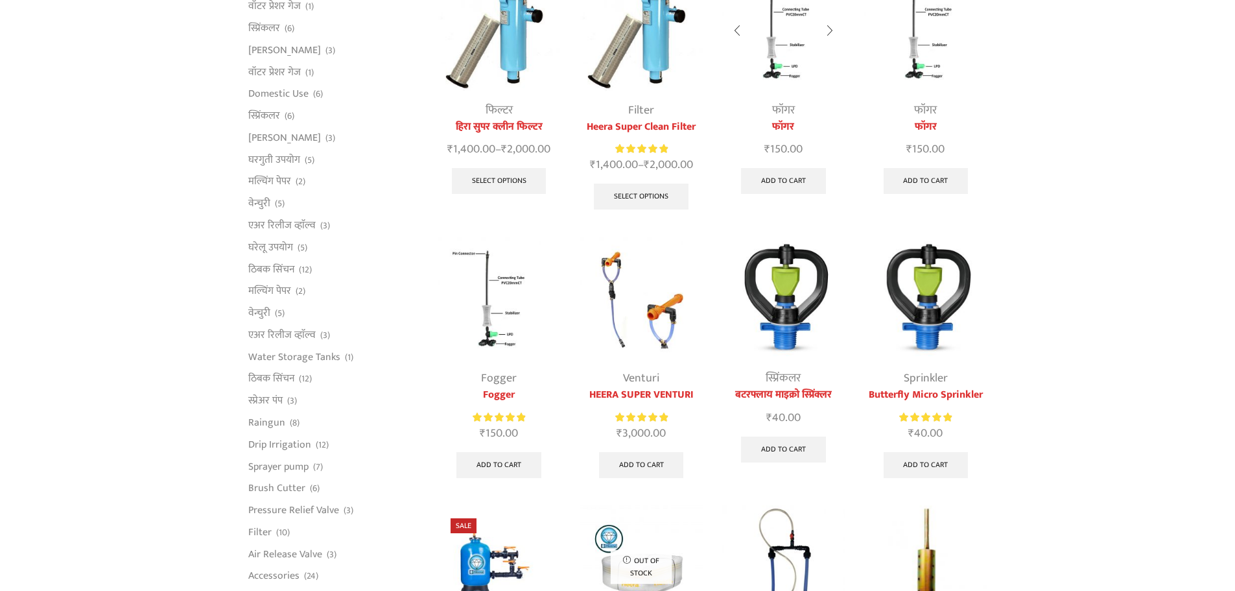
scroll to position [2927, 0]
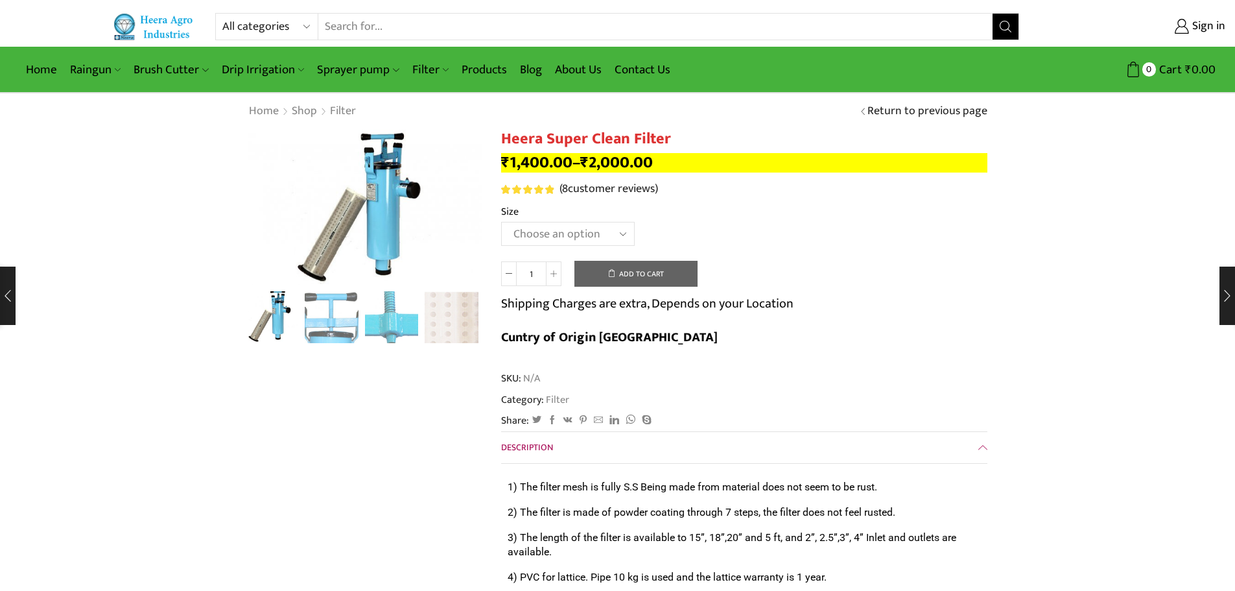
click at [594, 240] on select "Choose an option GI 2" X 15" GI 2.5" X 15" GI 3" X 15" GI 2" X 18" GI 2.5" X 18…" at bounding box center [568, 234] width 134 height 24
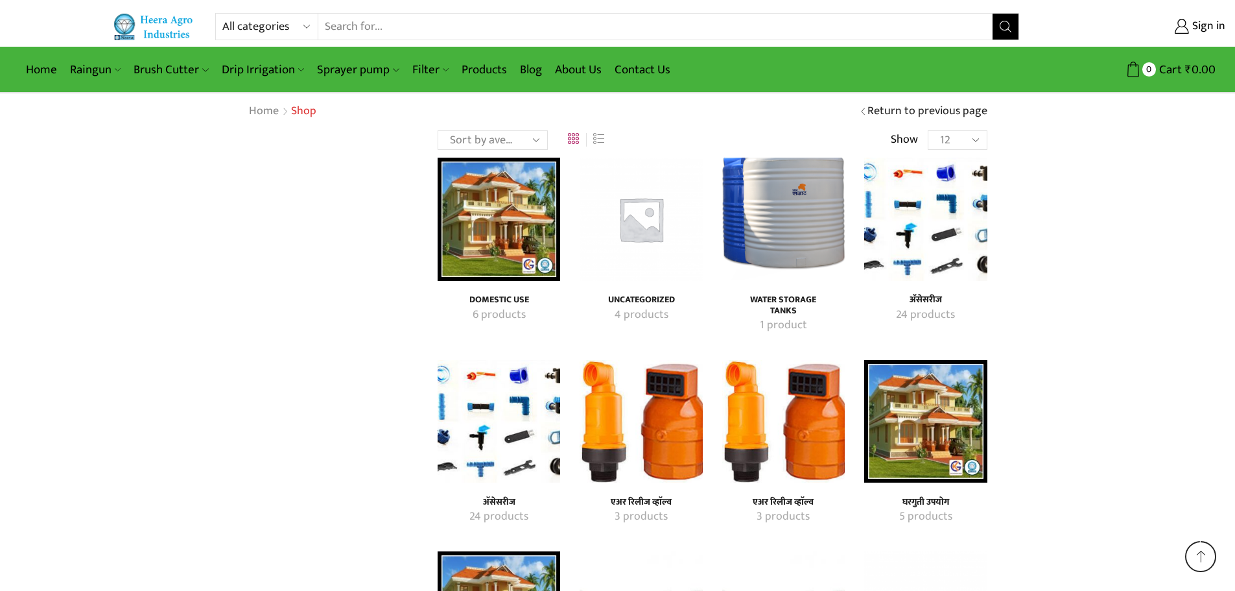
scroll to position [3187, 0]
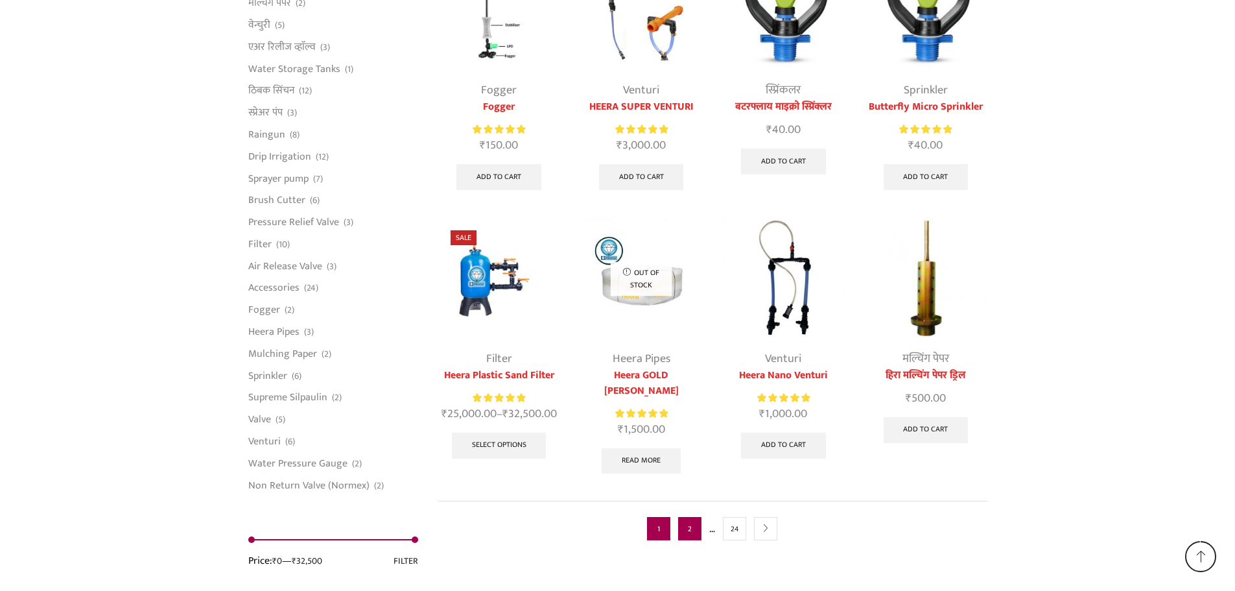
click at [694, 517] on link "2" at bounding box center [689, 528] width 23 height 23
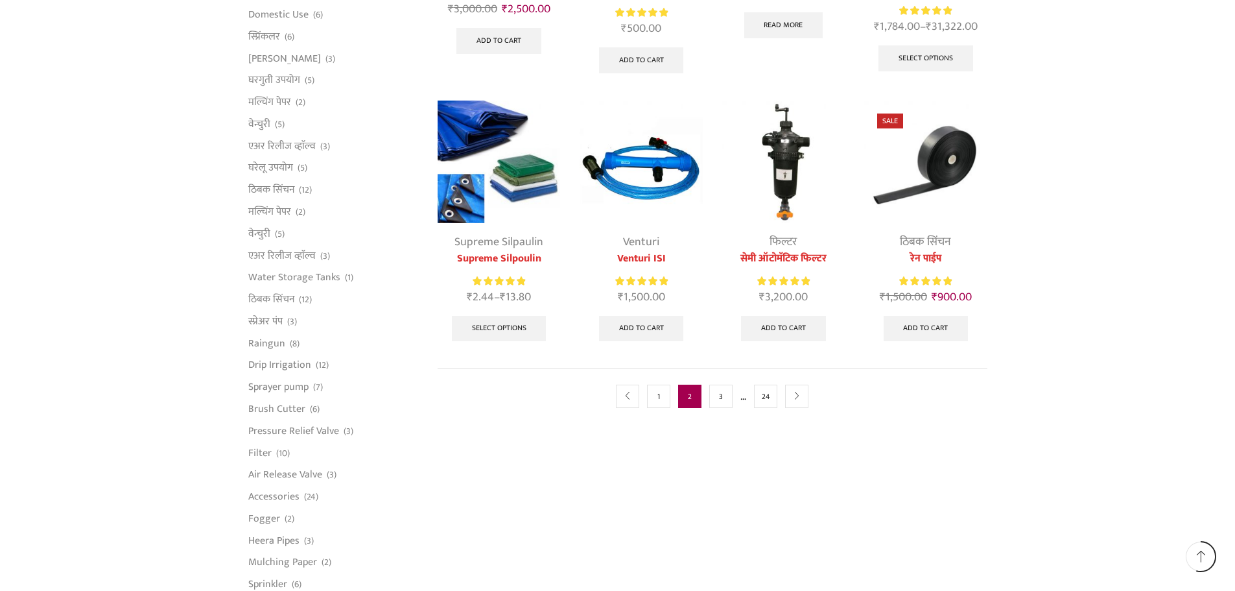
scroll to position [713, 0]
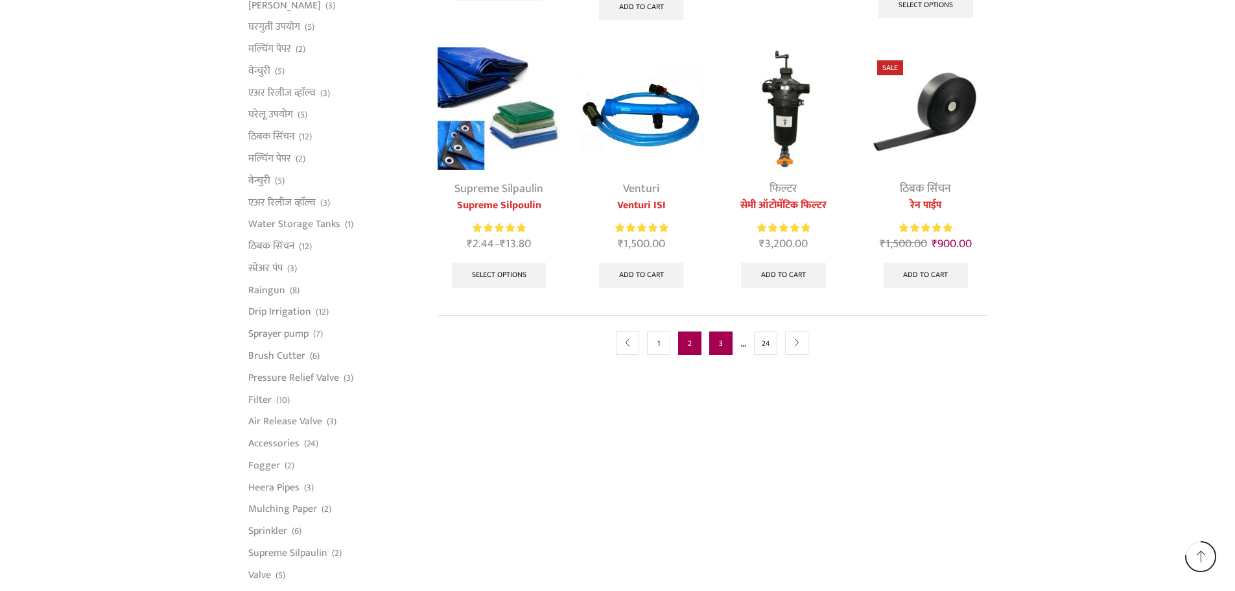
click at [720, 340] on link "3" at bounding box center [720, 342] width 23 height 23
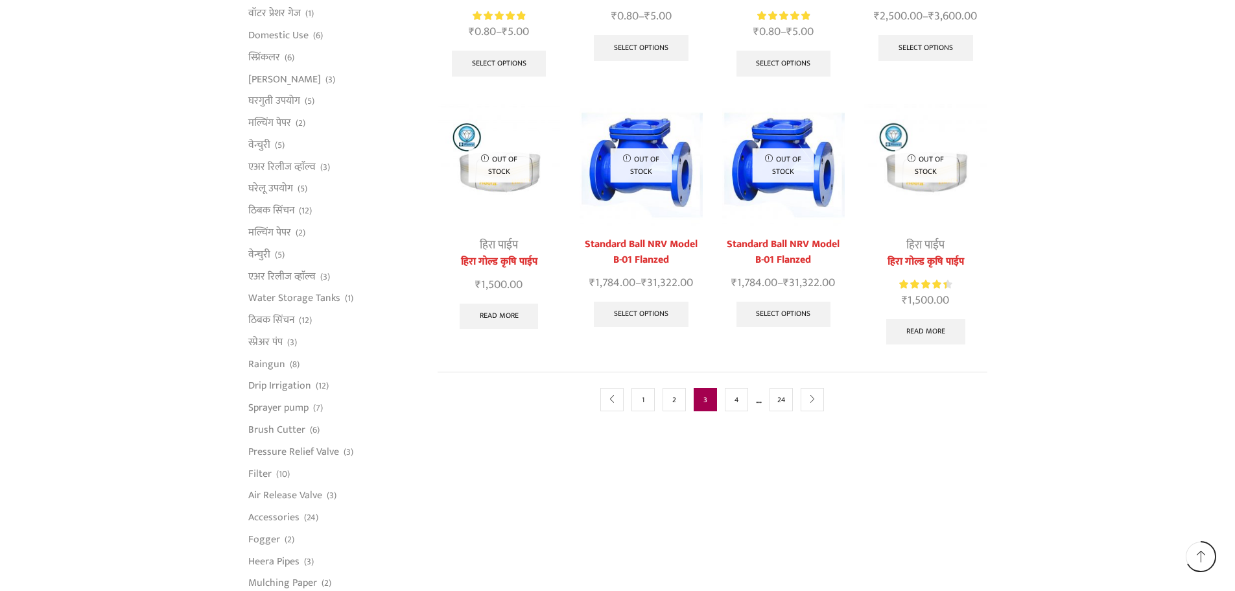
scroll to position [648, 0]
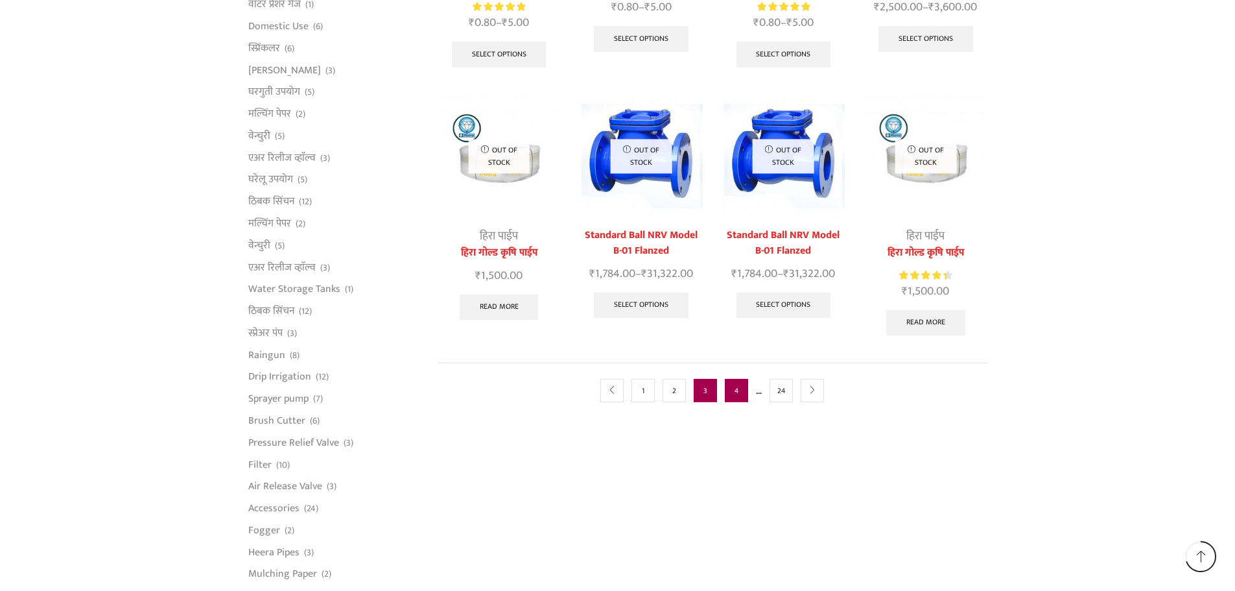
click at [729, 379] on link "4" at bounding box center [736, 390] width 23 height 23
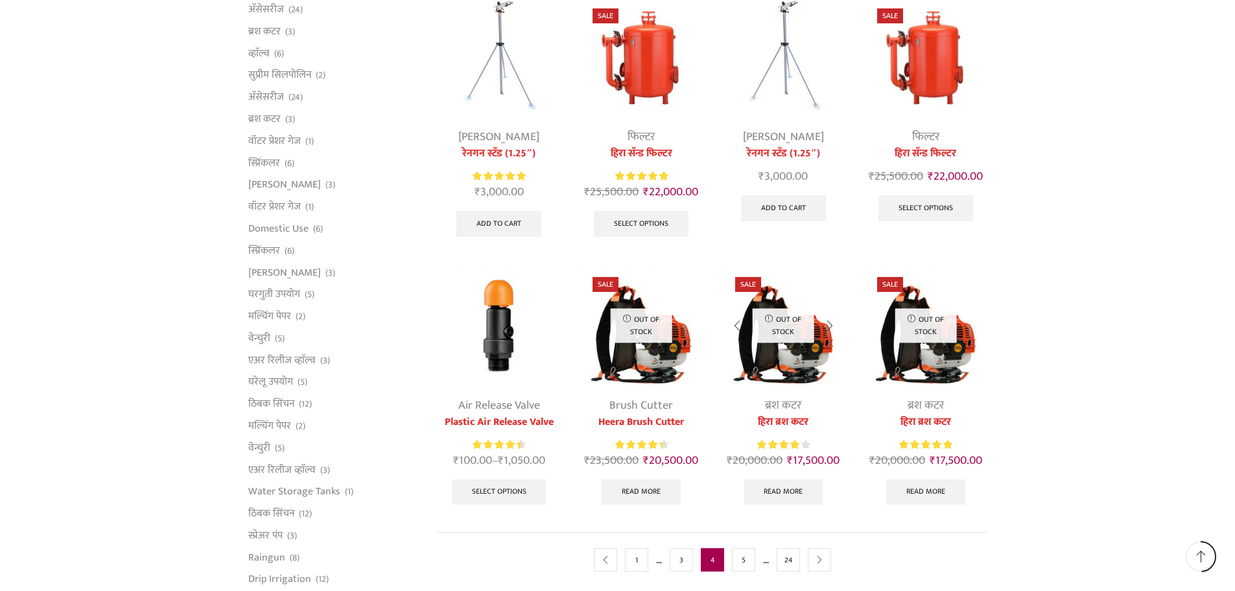
scroll to position [454, 0]
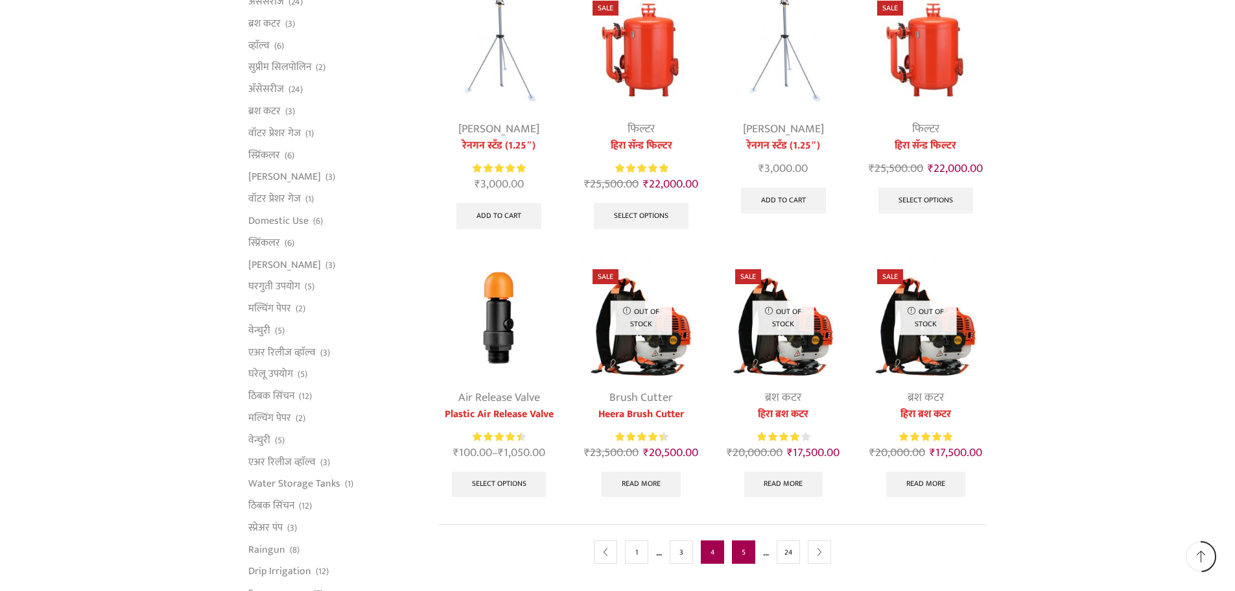
click at [742, 546] on link "5" at bounding box center [743, 551] width 23 height 23
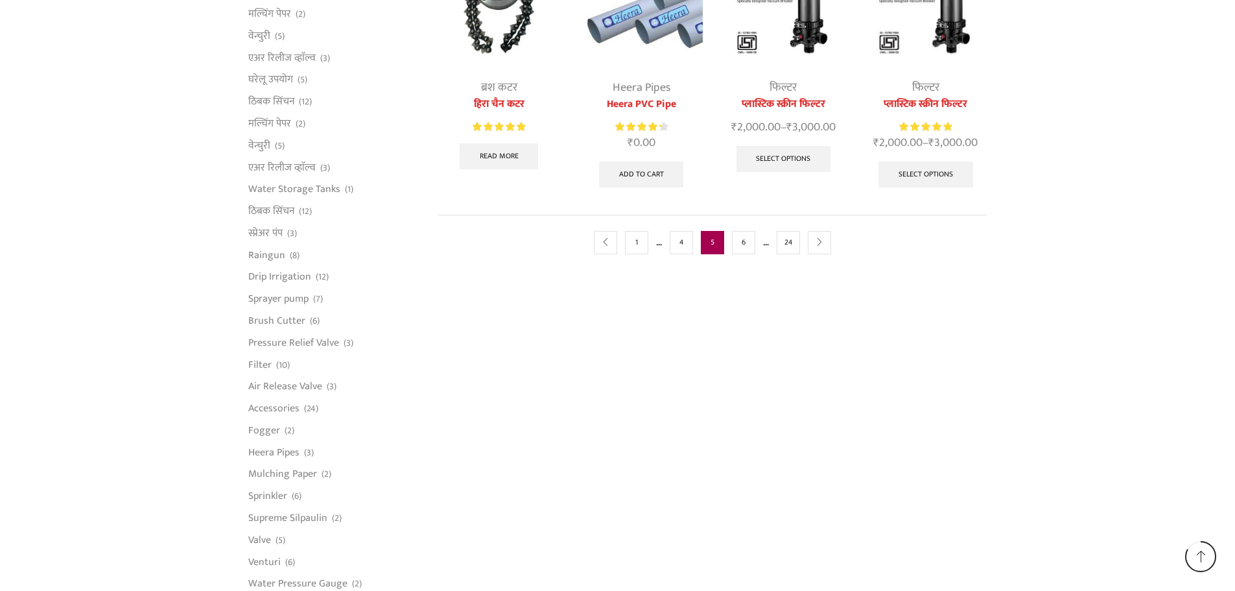
scroll to position [778, 0]
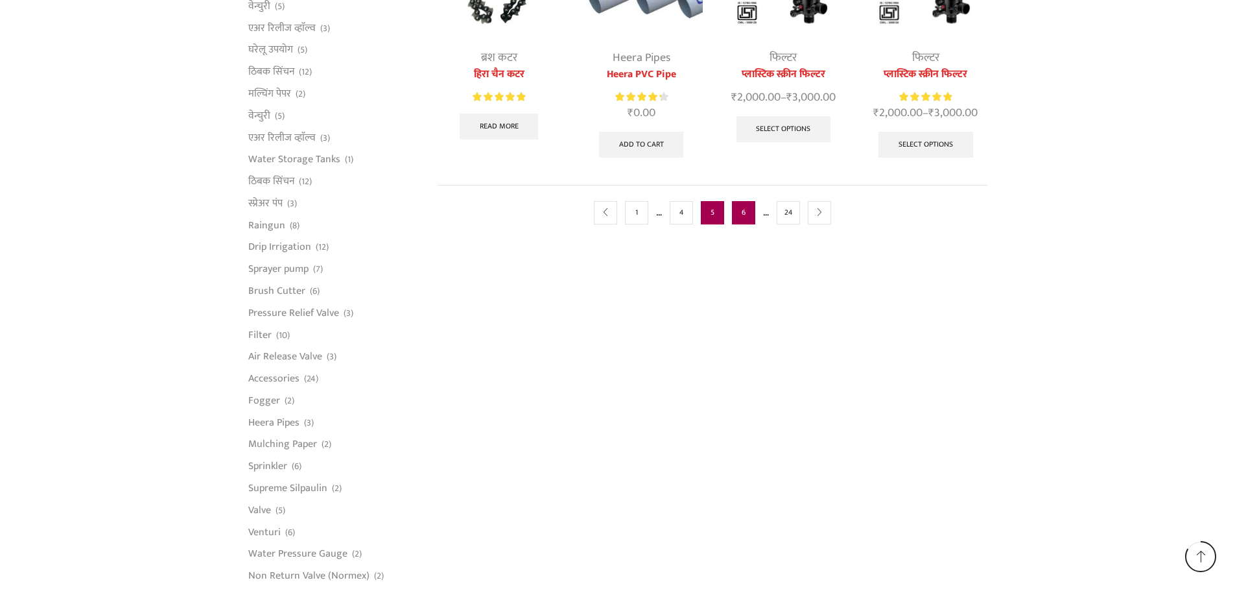
drag, startPoint x: 740, startPoint y: 213, endPoint x: 752, endPoint y: 217, distance: 12.3
click at [742, 213] on link "6" at bounding box center [743, 212] width 23 height 23
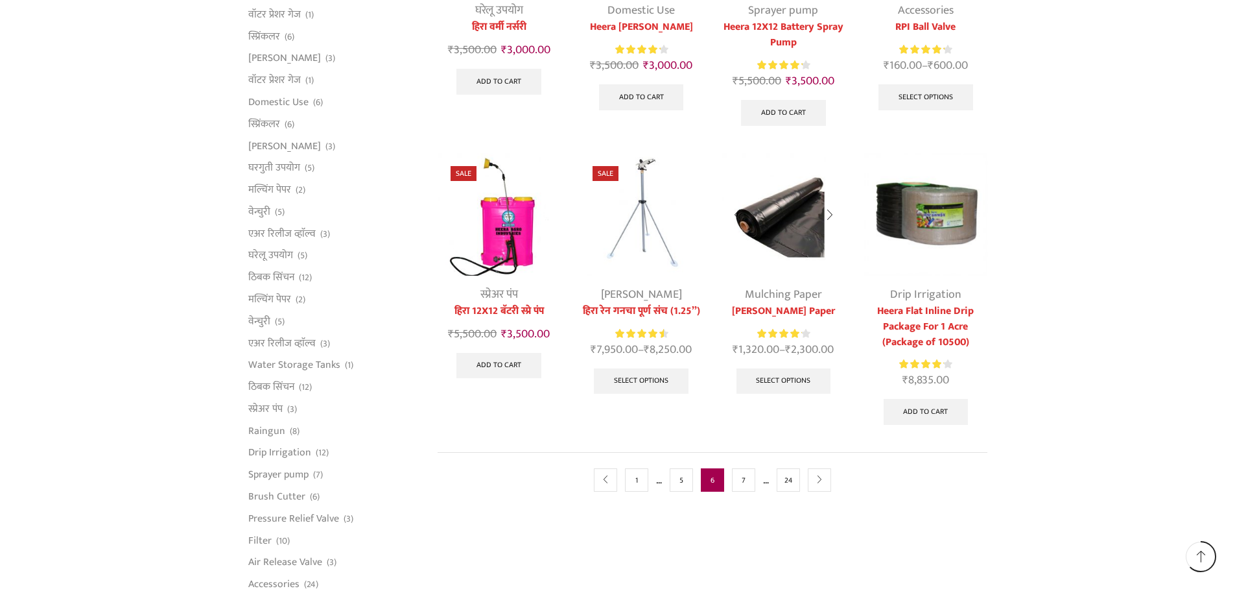
scroll to position [583, 0]
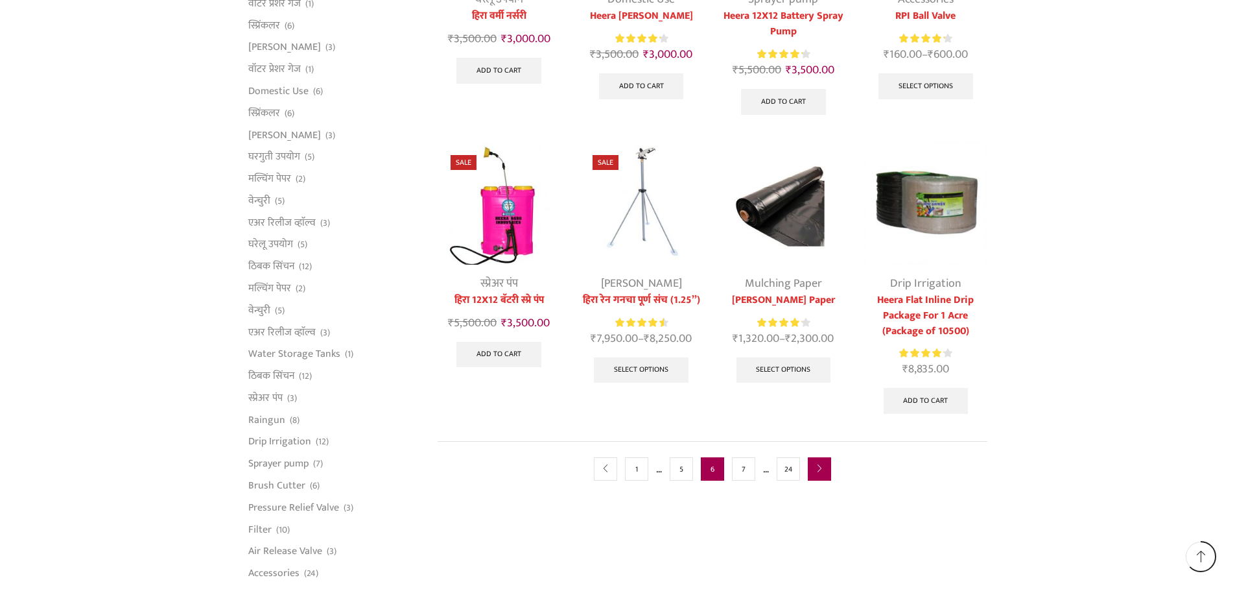
click at [817, 462] on link "next" at bounding box center [819, 468] width 23 height 23
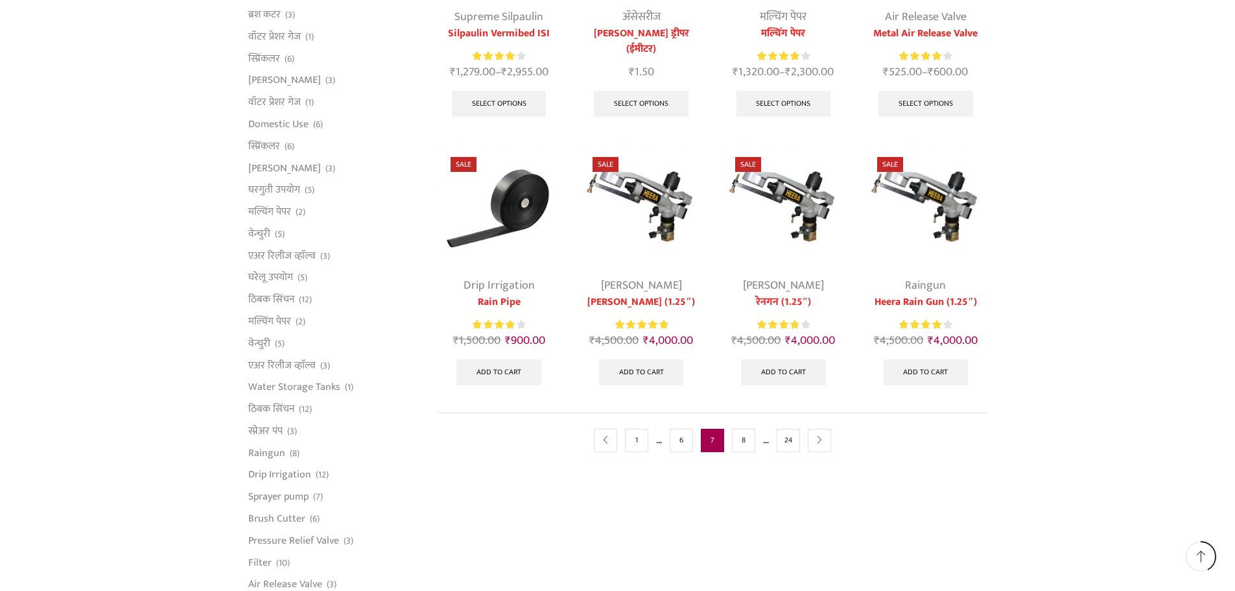
scroll to position [583, 0]
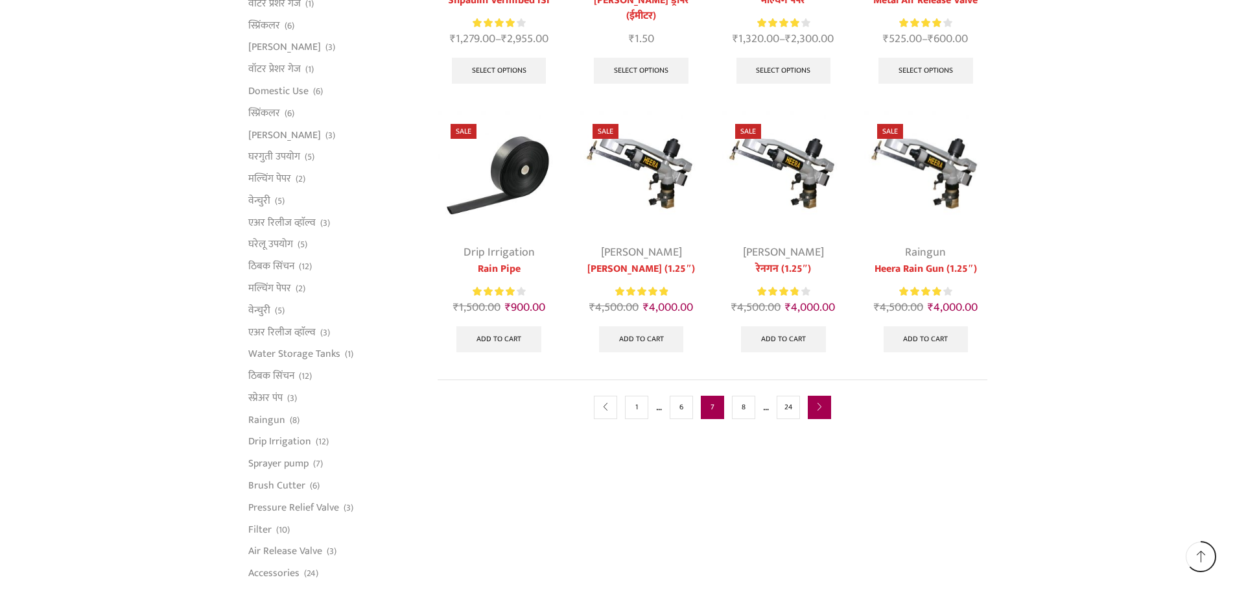
click at [815, 417] on link "next" at bounding box center [819, 406] width 23 height 23
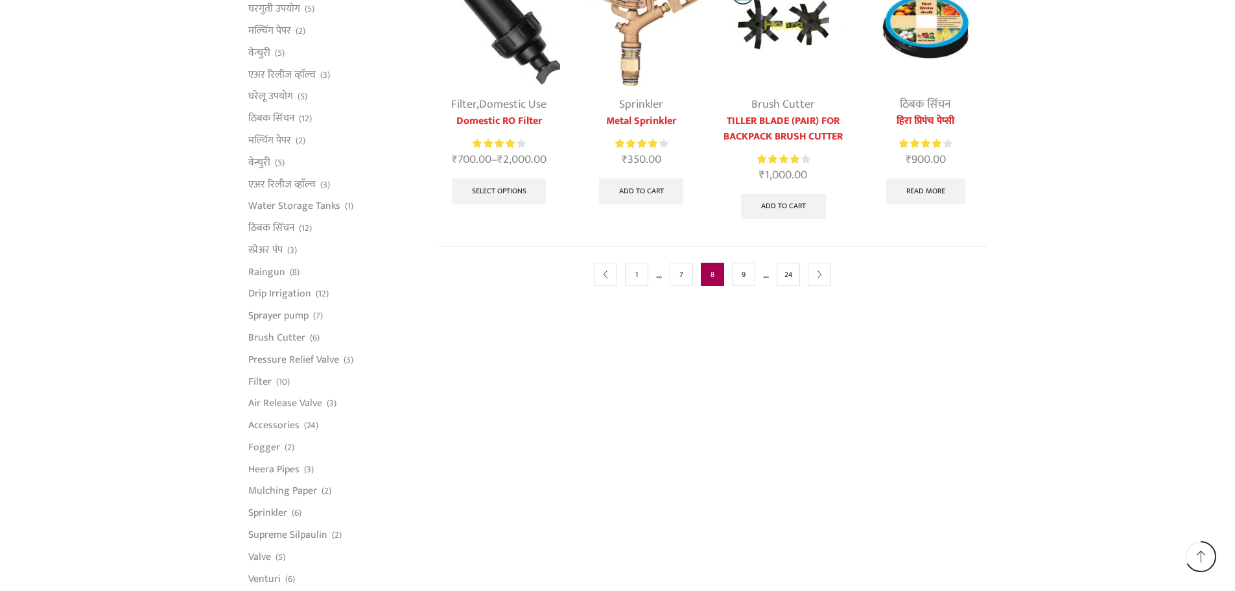
scroll to position [778, 0]
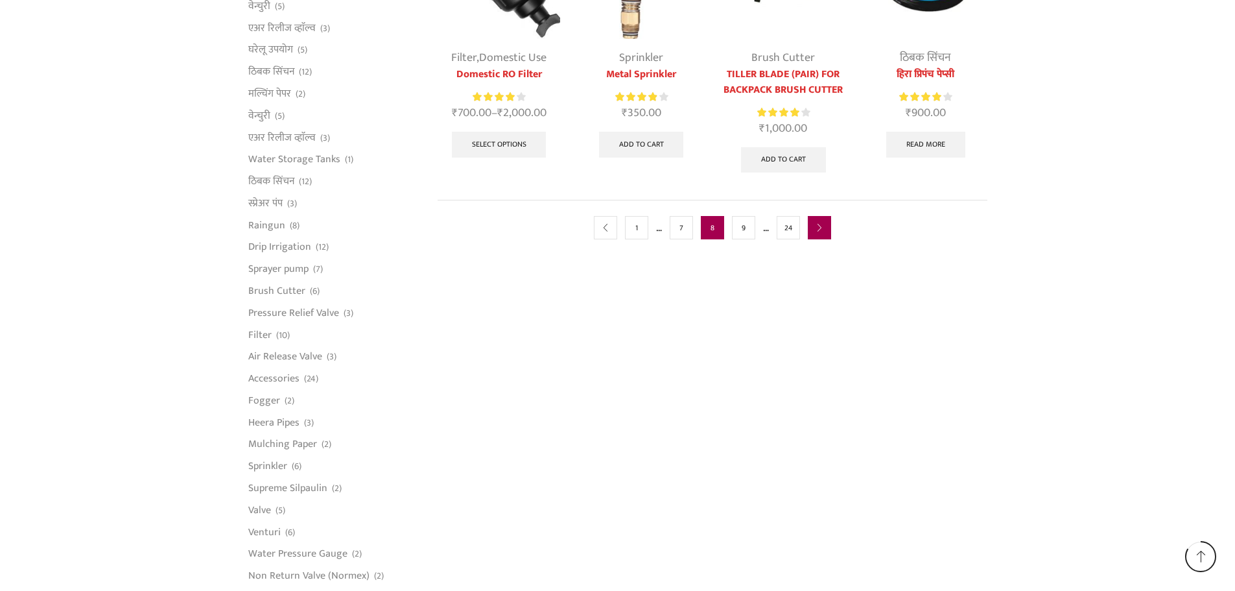
click at [820, 225] on icon "next" at bounding box center [819, 228] width 8 height 8
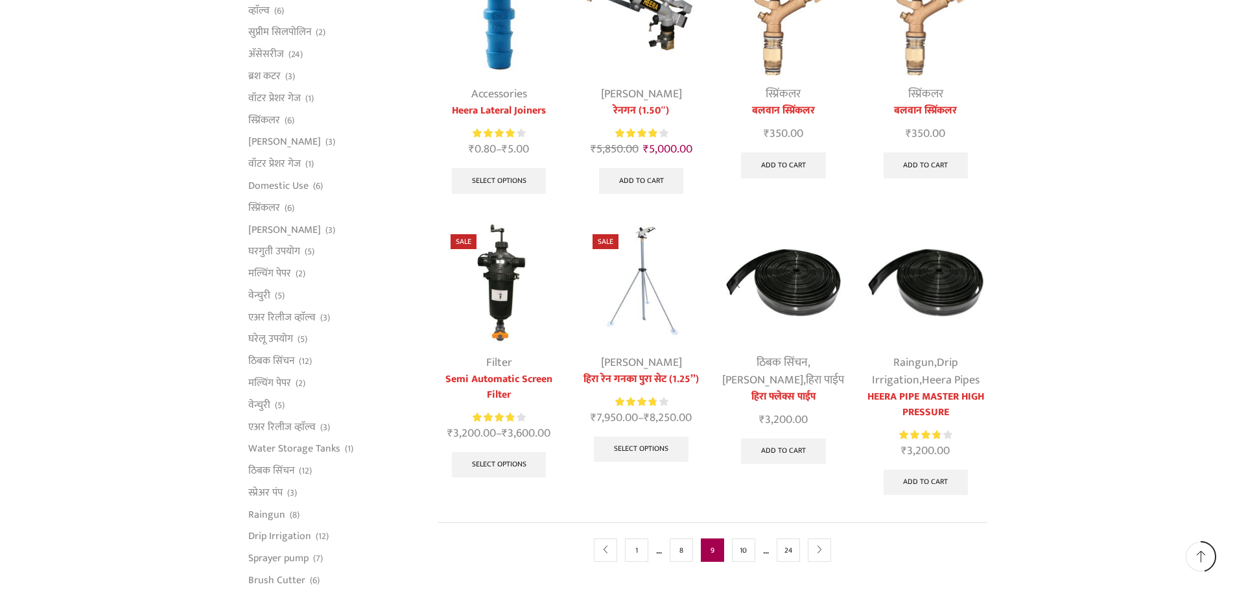
scroll to position [519, 0]
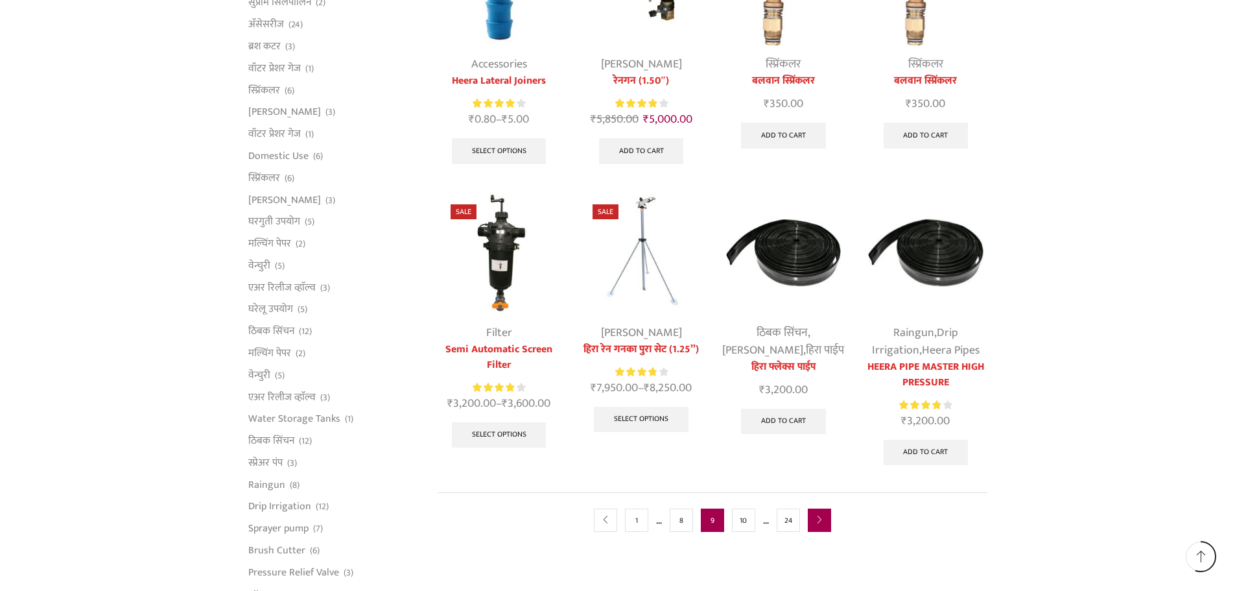
click at [823, 516] on icon "next" at bounding box center [819, 520] width 8 height 8
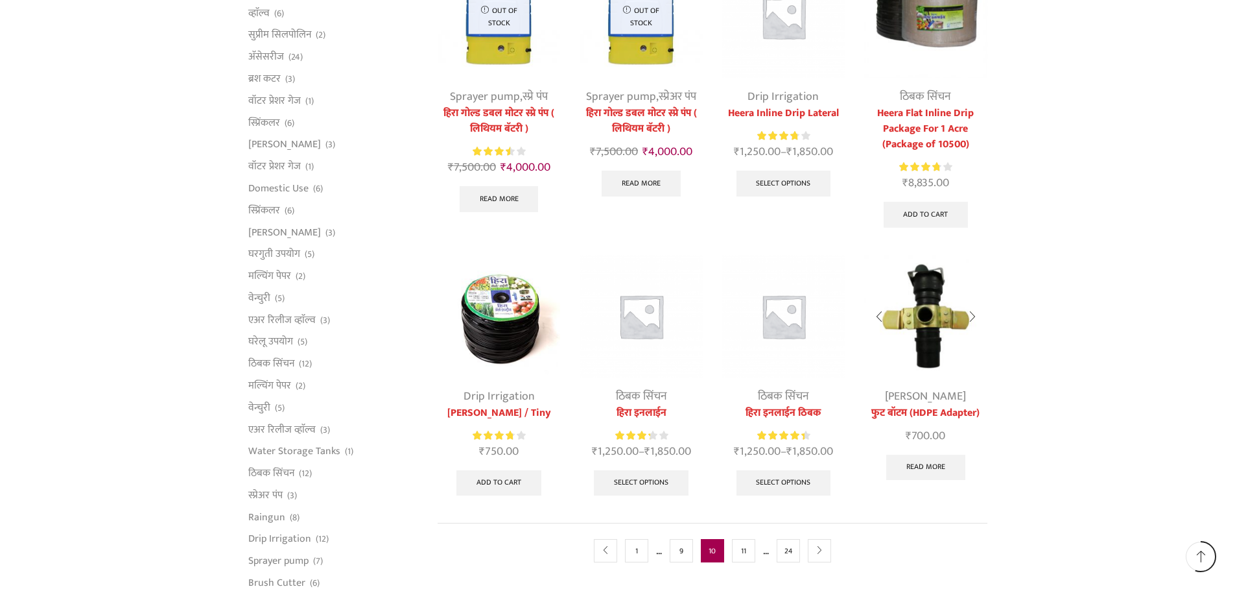
scroll to position [519, 0]
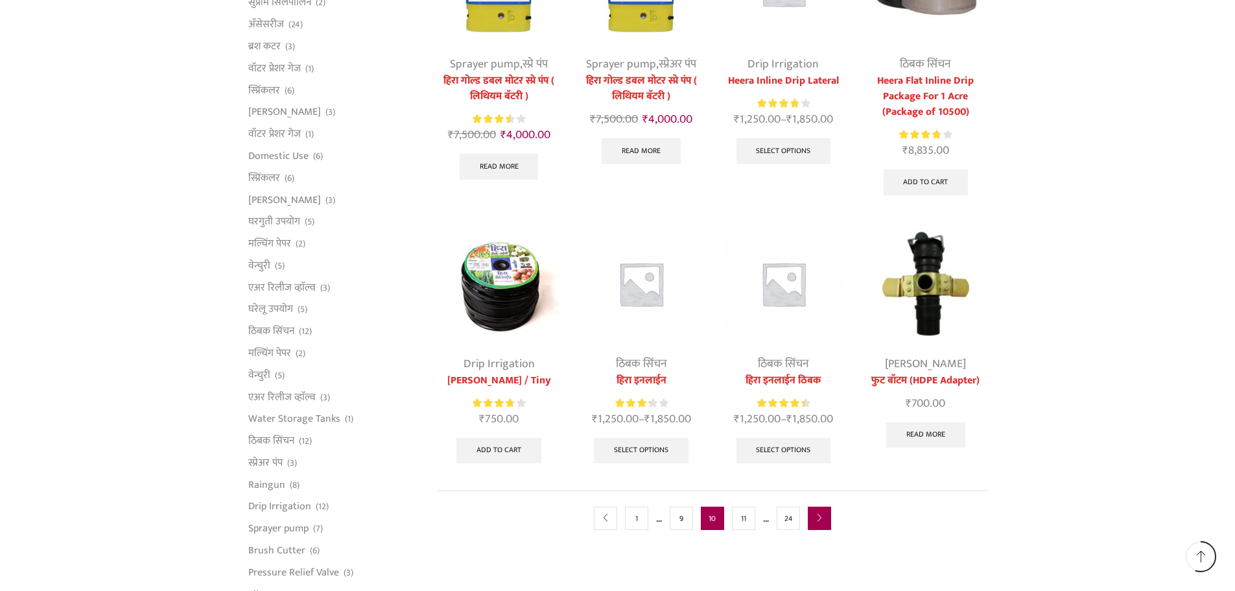
click at [828, 521] on link "next" at bounding box center [819, 517] width 23 height 23
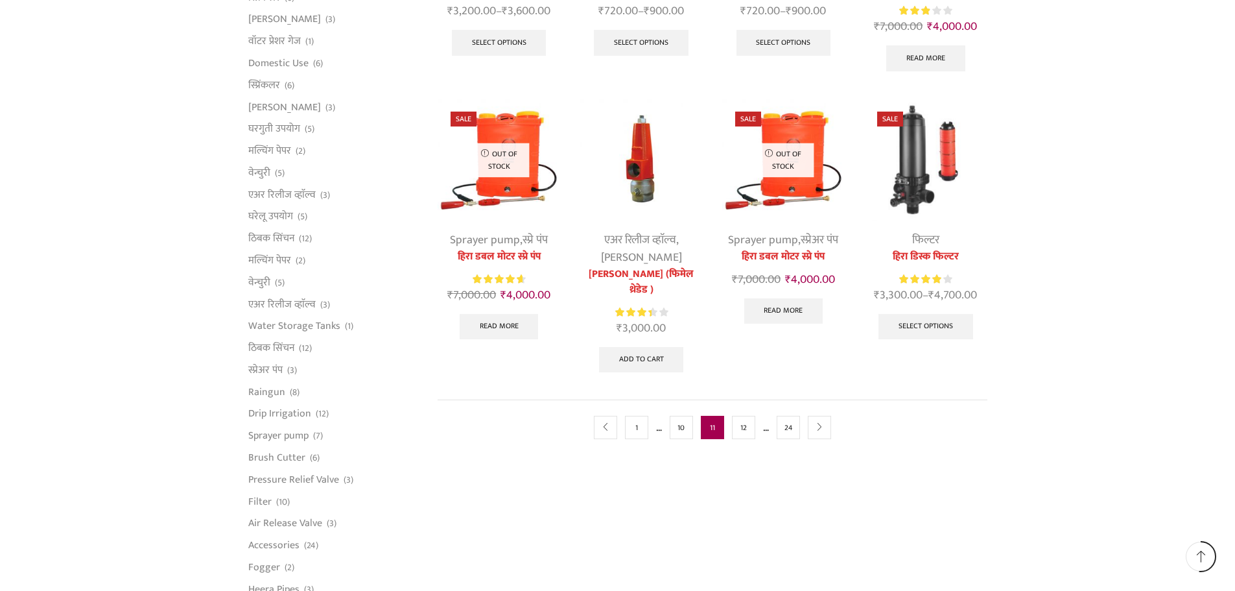
scroll to position [648, 0]
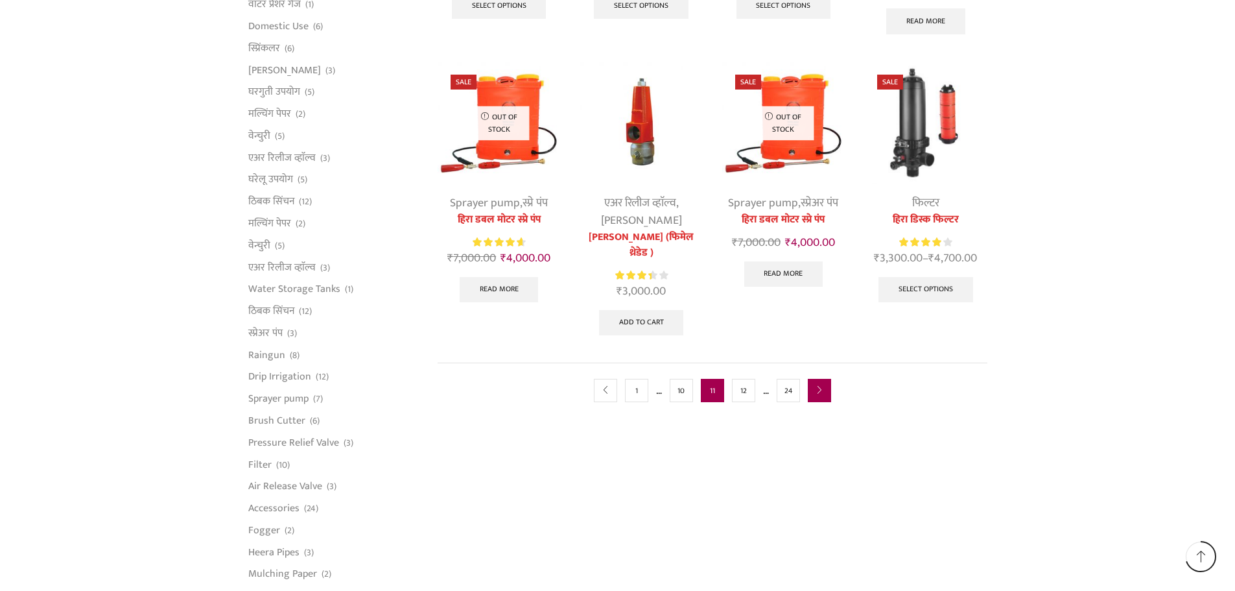
click at [825, 392] on link "next" at bounding box center [819, 390] width 23 height 23
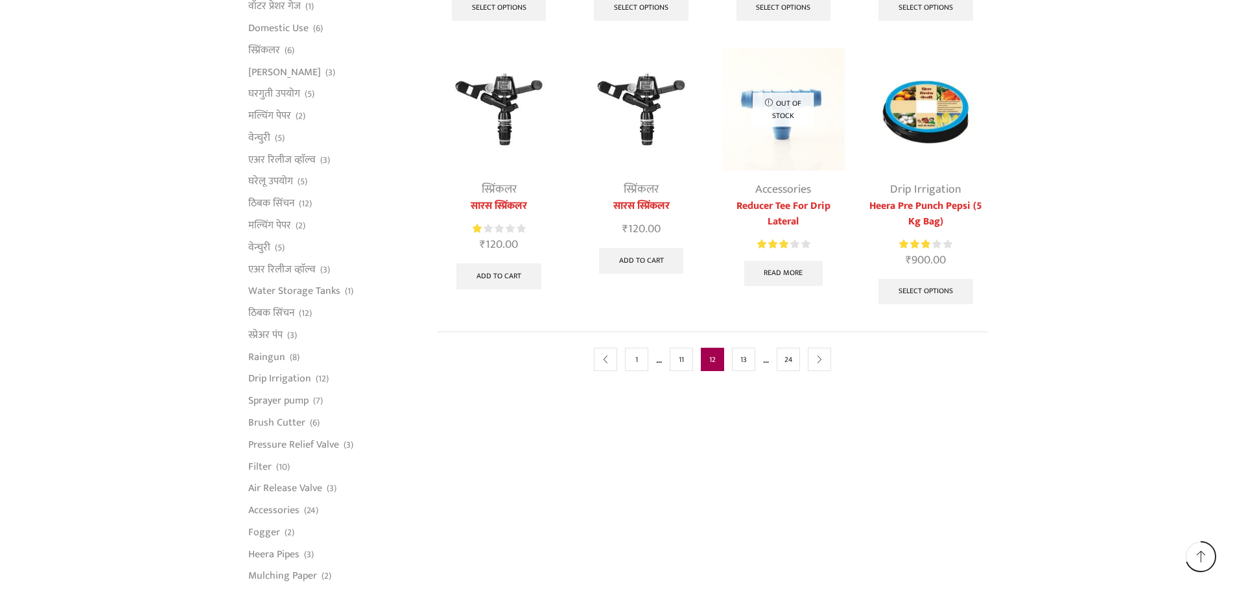
scroll to position [648, 0]
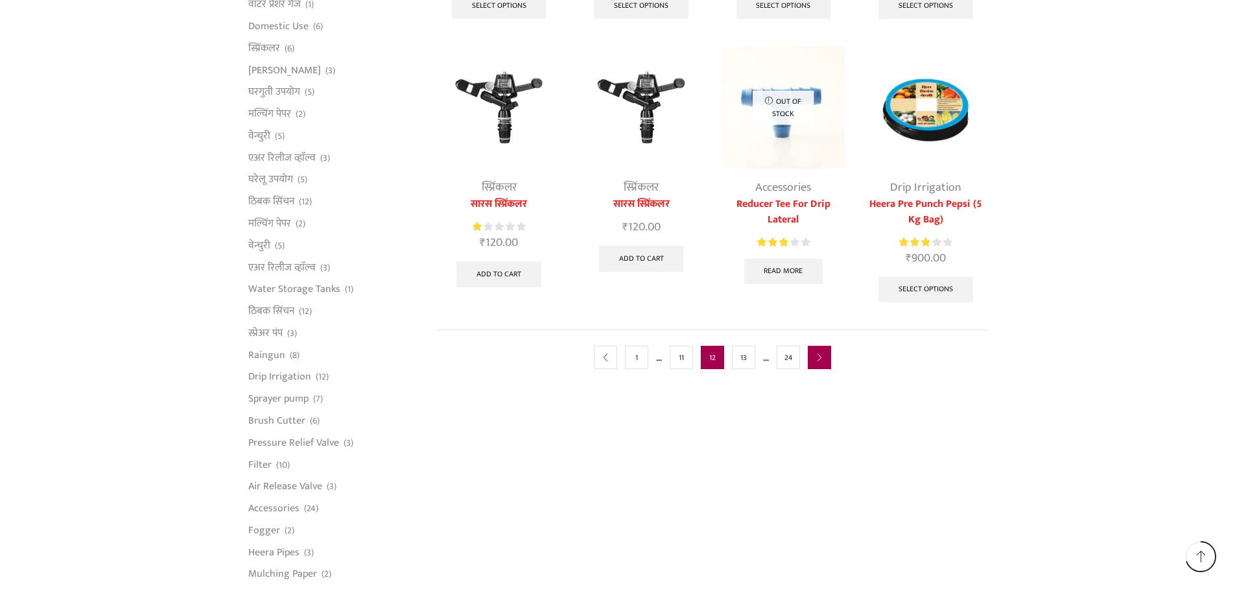
click at [821, 362] on link "next" at bounding box center [819, 357] width 23 height 23
